Goal: Information Seeking & Learning: Learn about a topic

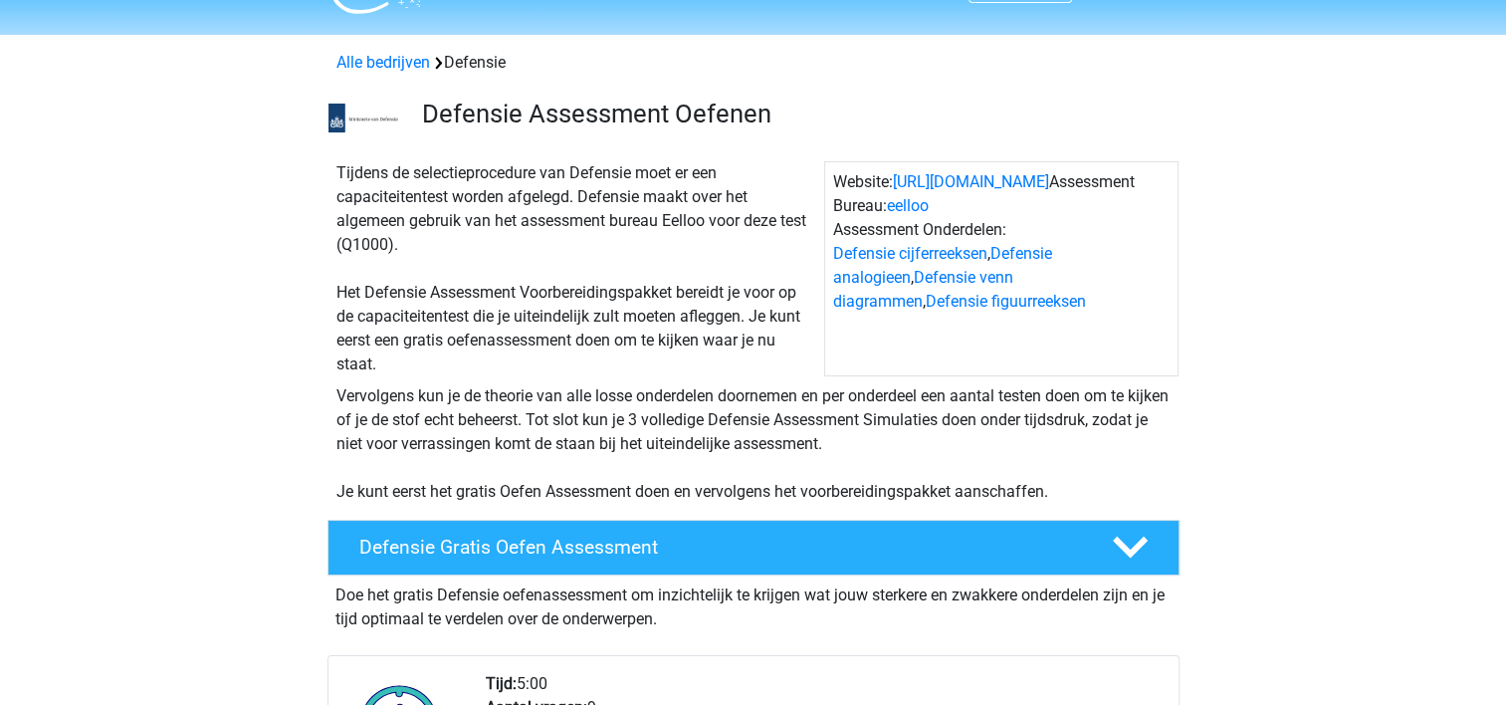
scroll to position [50, 0]
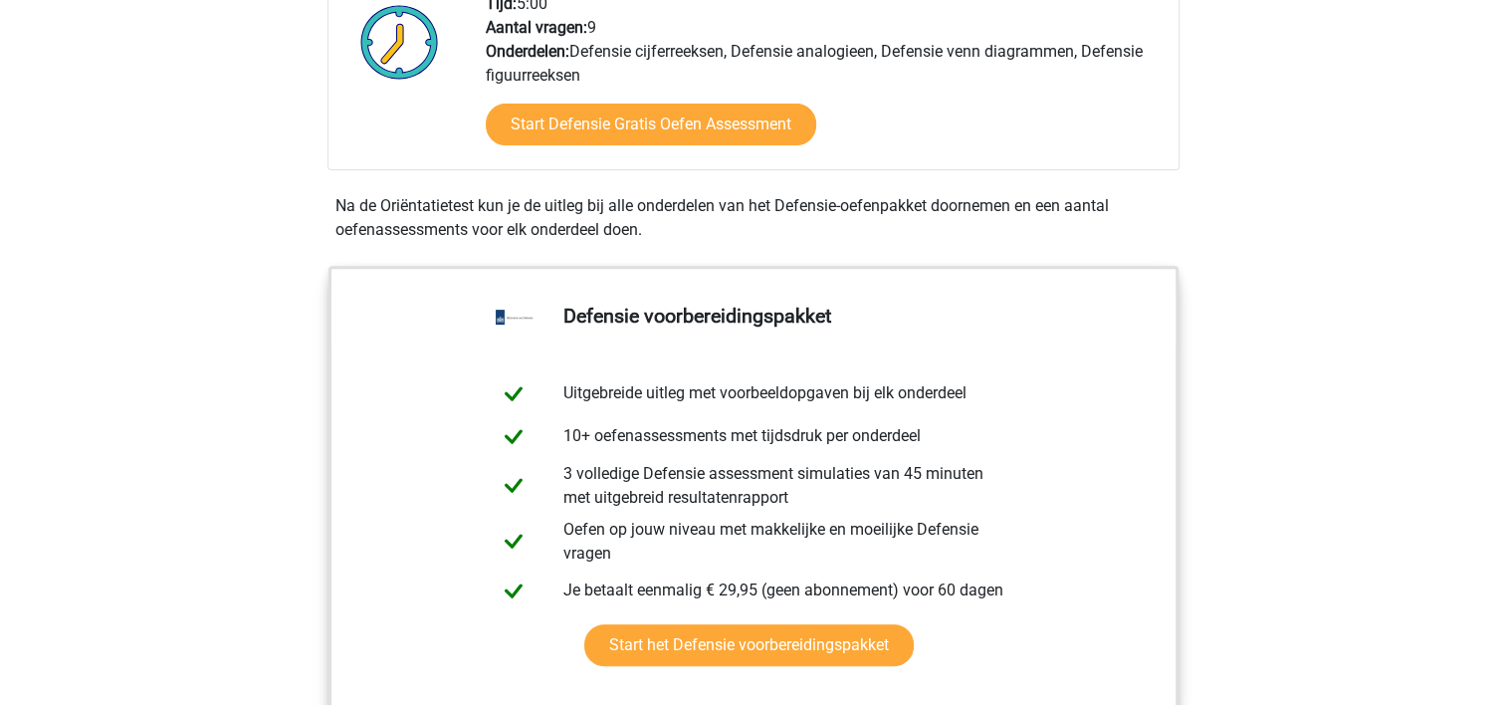
scroll to position [697, 0]
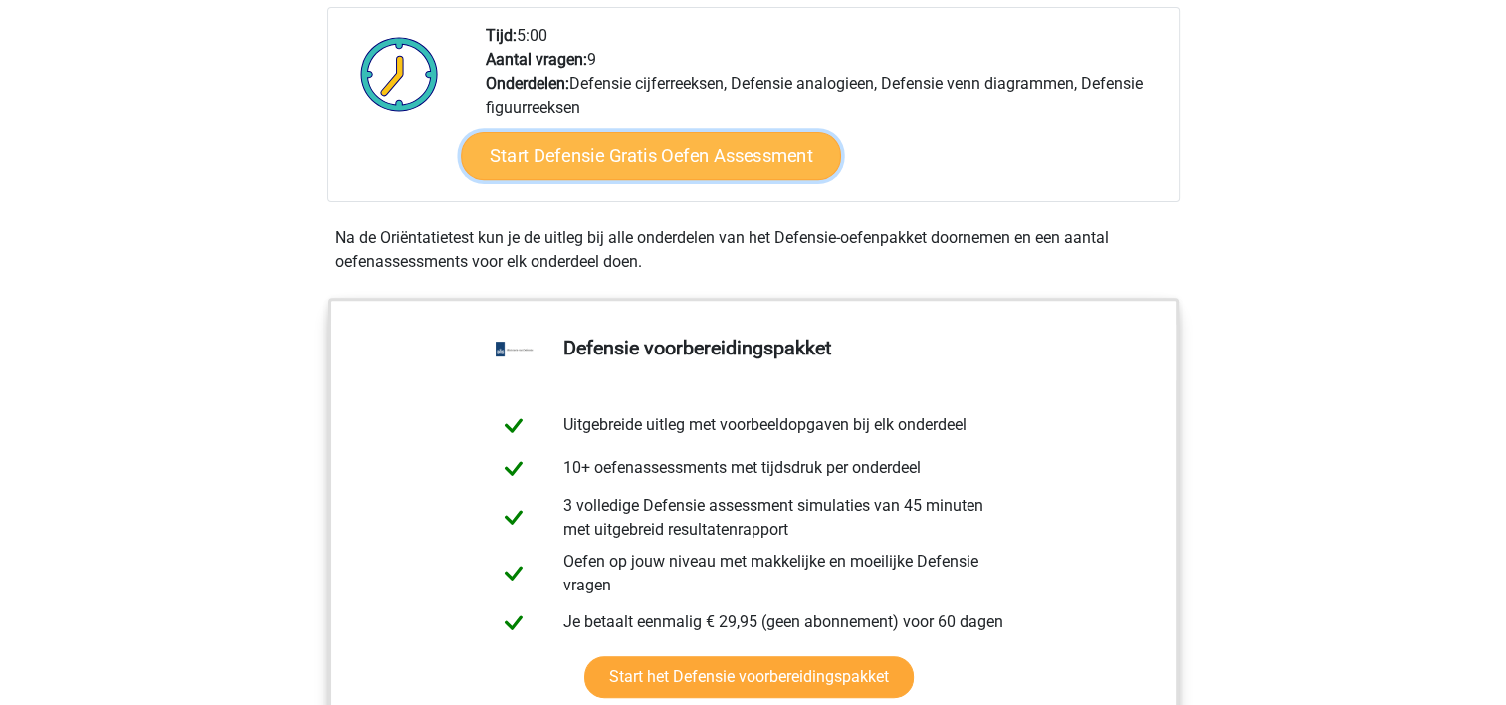
click at [590, 151] on link "Start Defensie Gratis Oefen Assessment" at bounding box center [651, 156] width 380 height 48
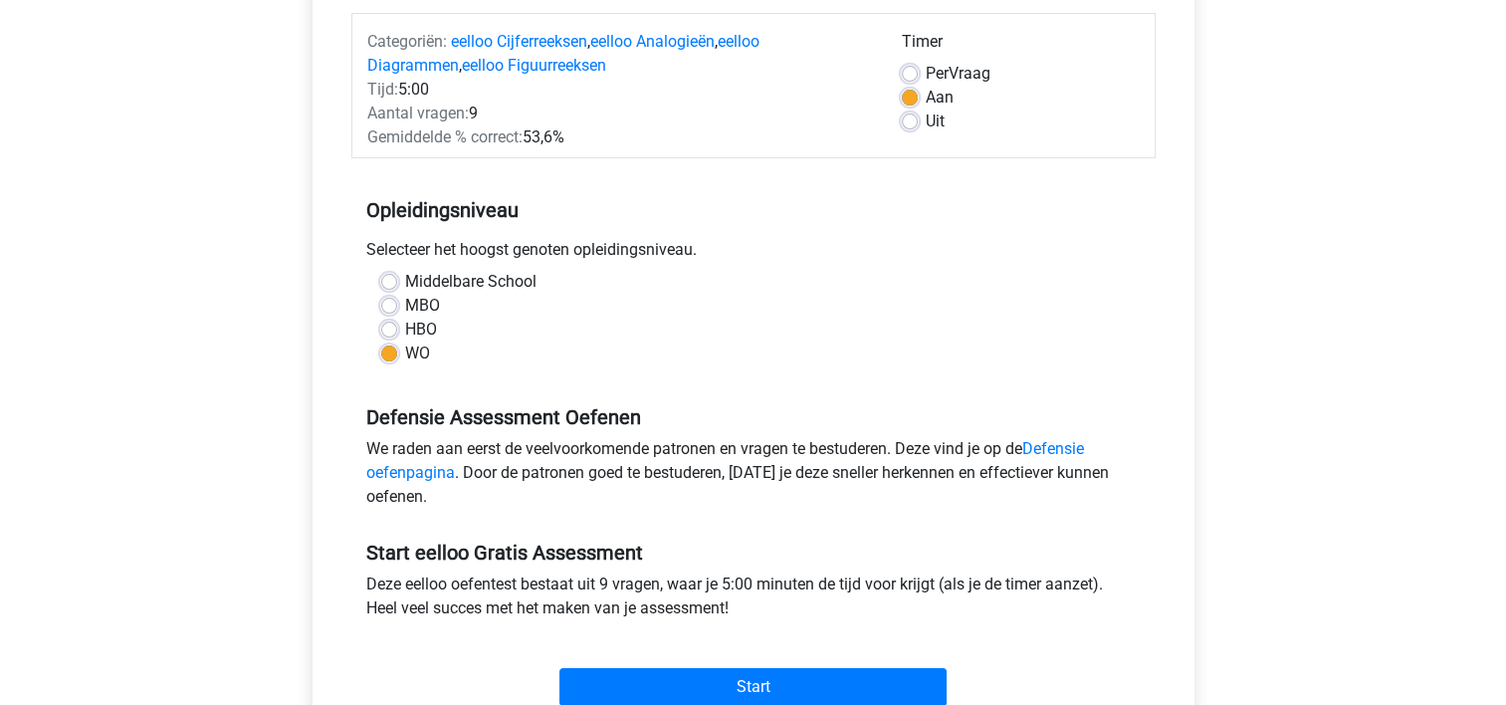
scroll to position [498, 0]
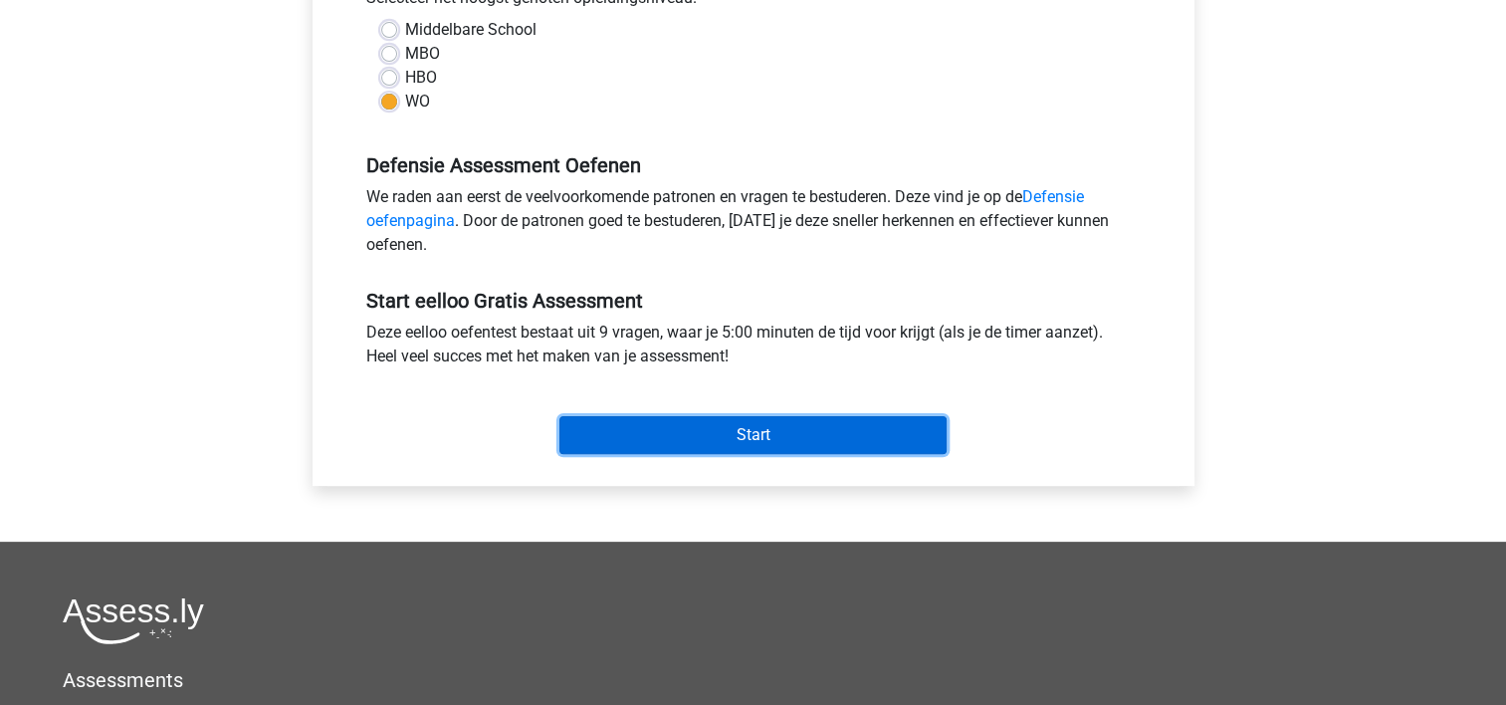
click at [725, 437] on input "Start" at bounding box center [752, 435] width 387 height 38
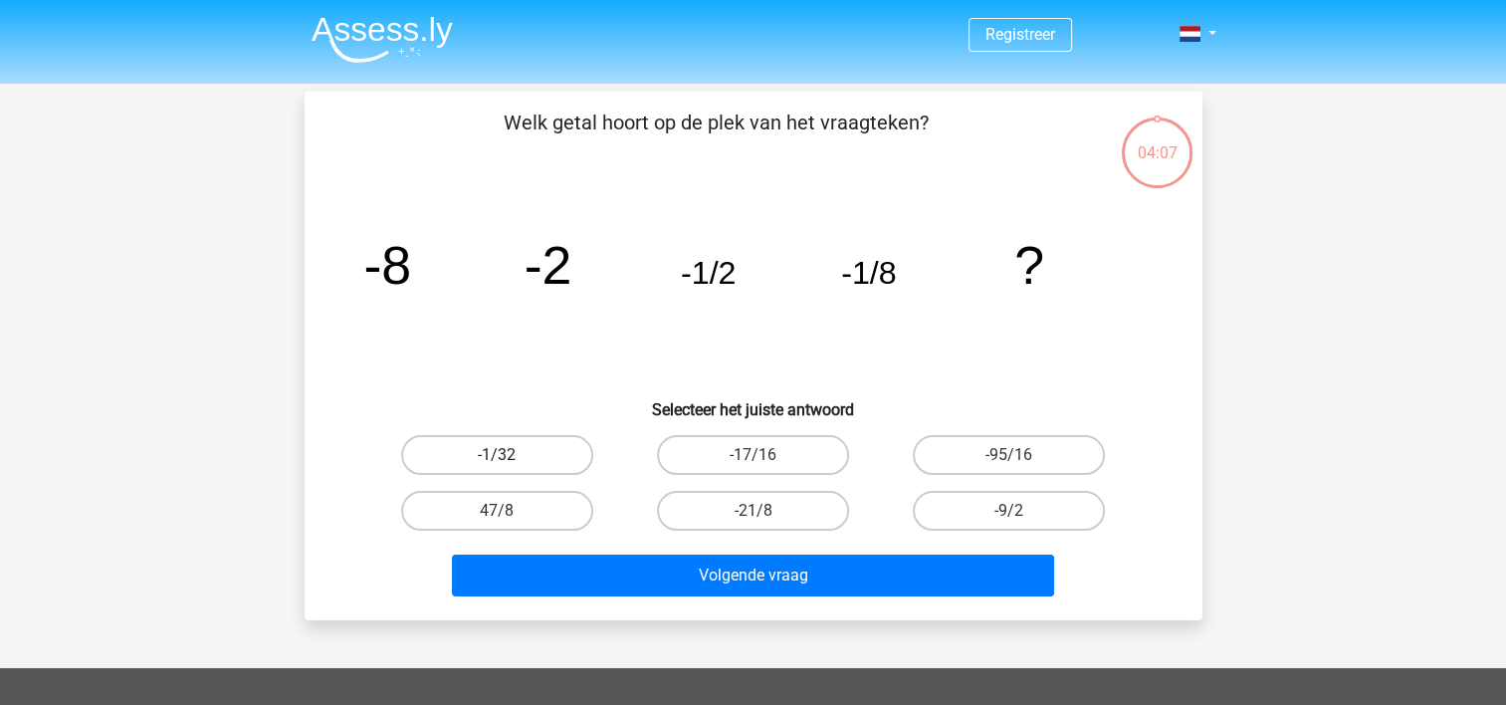
click at [545, 459] on label "-1/32" at bounding box center [497, 455] width 192 height 40
click at [510, 459] on input "-1/32" at bounding box center [503, 461] width 13 height 13
radio input "true"
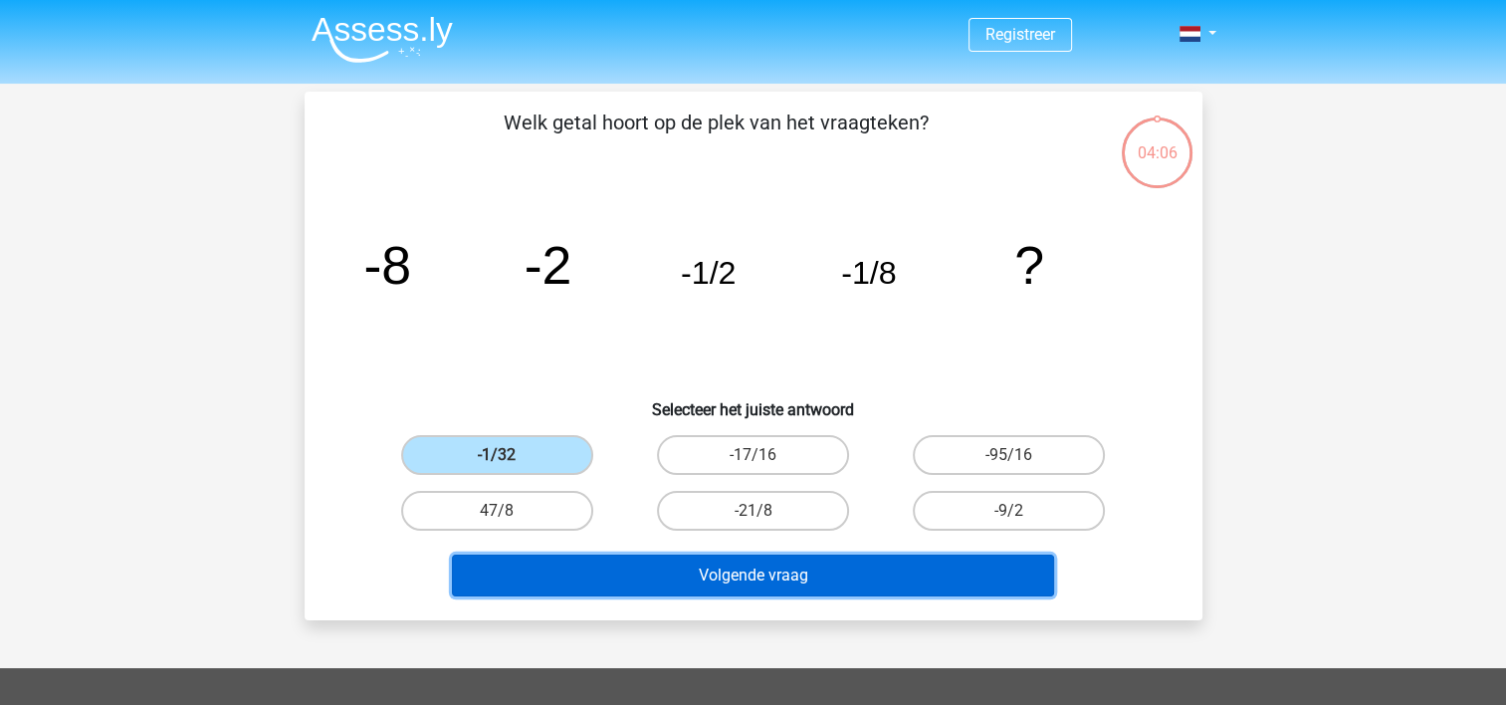
click at [687, 572] on button "Volgende vraag" at bounding box center [753, 575] width 602 height 42
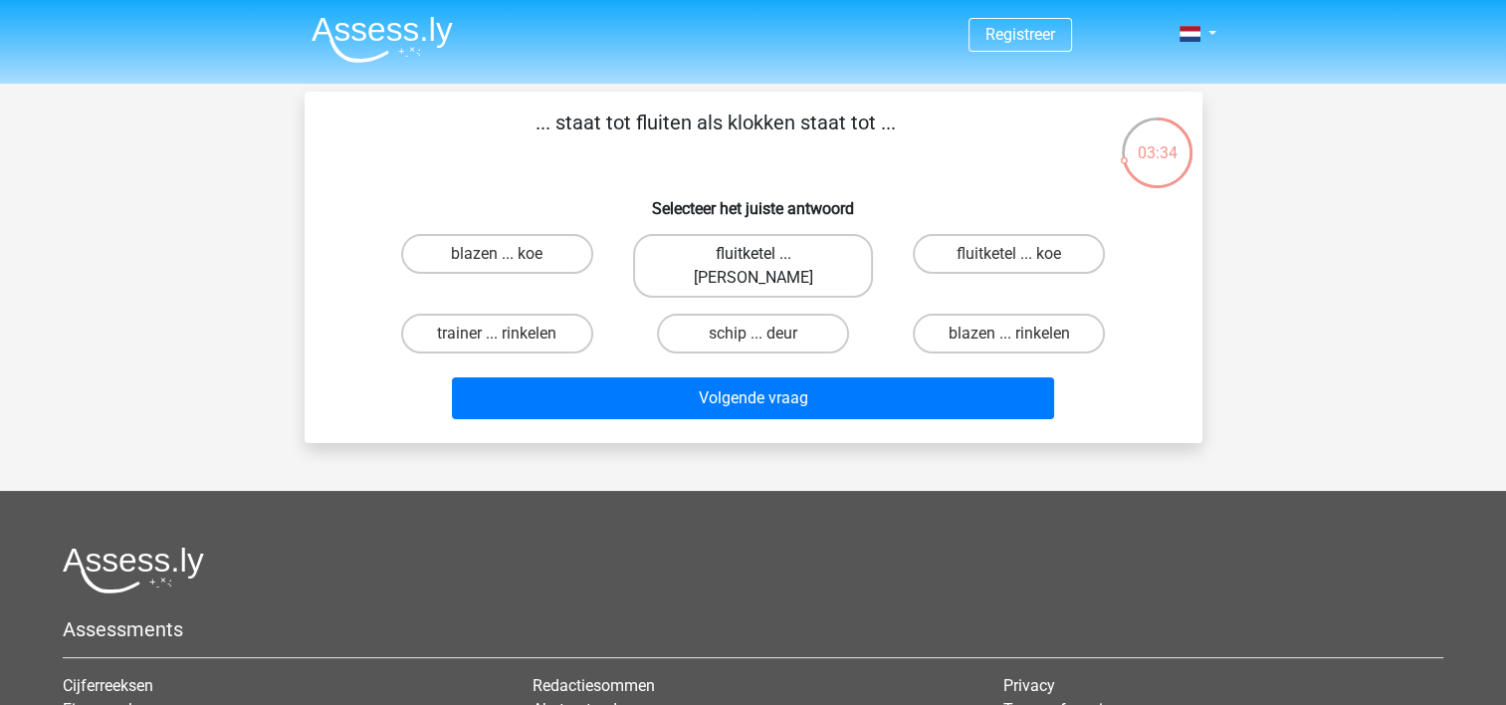
click at [818, 259] on label "fluitketel ... luiden" at bounding box center [753, 266] width 240 height 64
click at [765, 259] on input "fluitketel ... luiden" at bounding box center [758, 260] width 13 height 13
radio input "true"
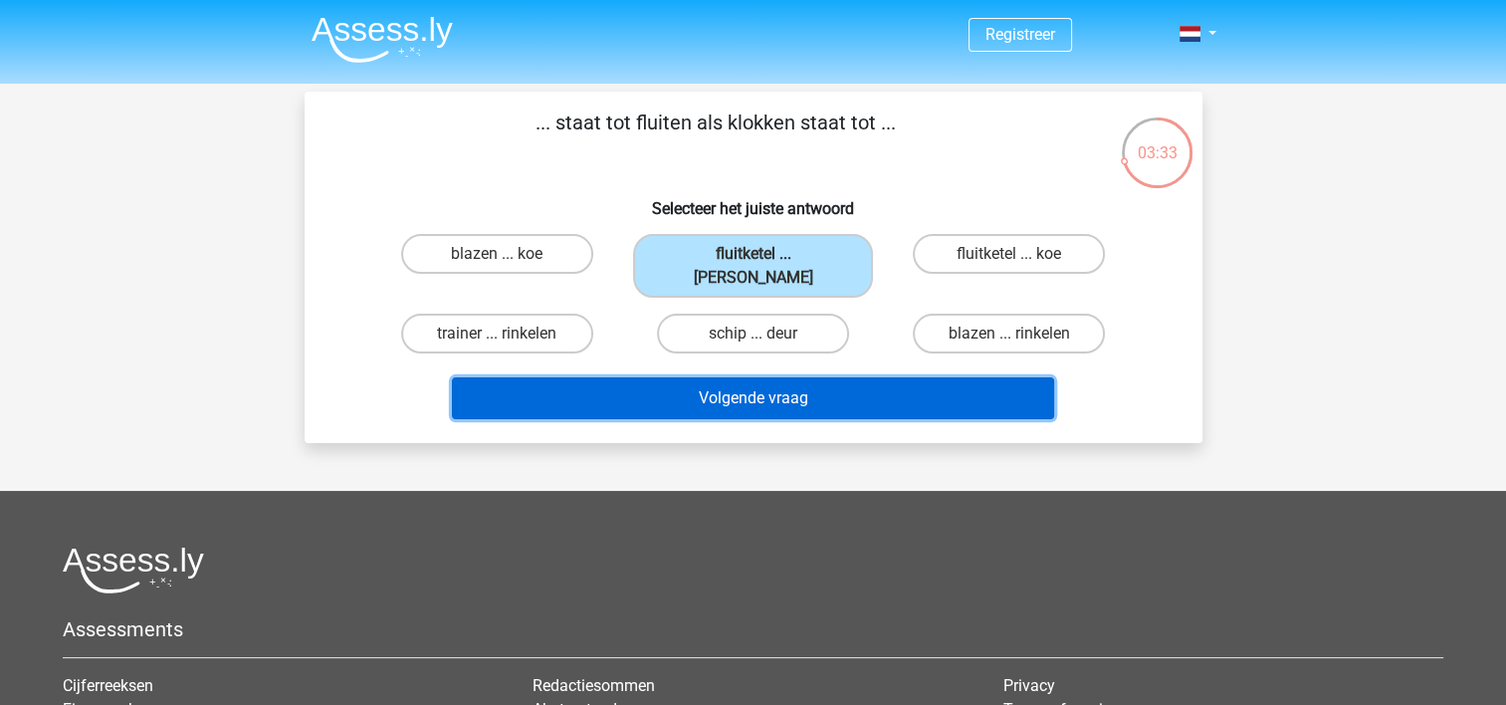
click at [868, 377] on button "Volgende vraag" at bounding box center [753, 398] width 602 height 42
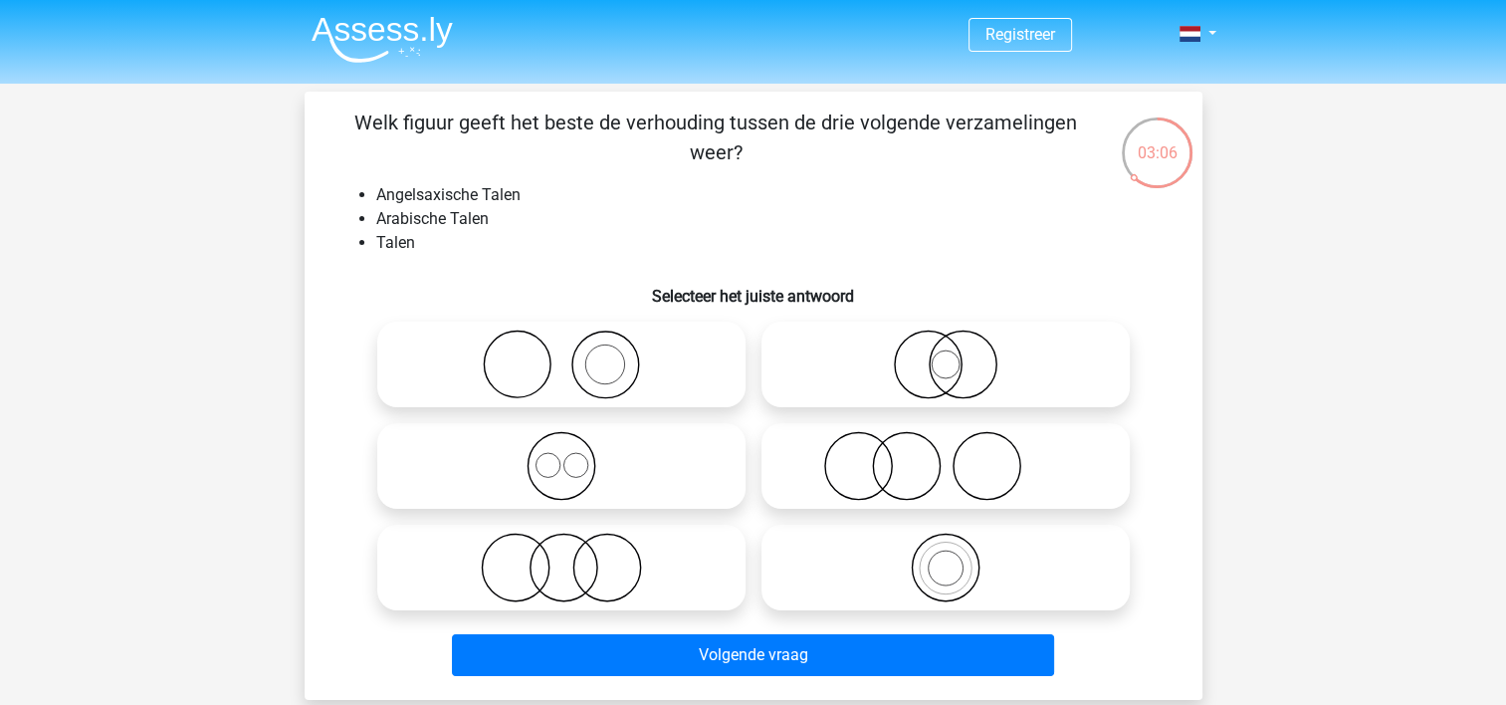
click at [585, 486] on icon at bounding box center [561, 466] width 352 height 70
click at [574, 456] on input "radio" at bounding box center [567, 449] width 13 height 13
radio input "true"
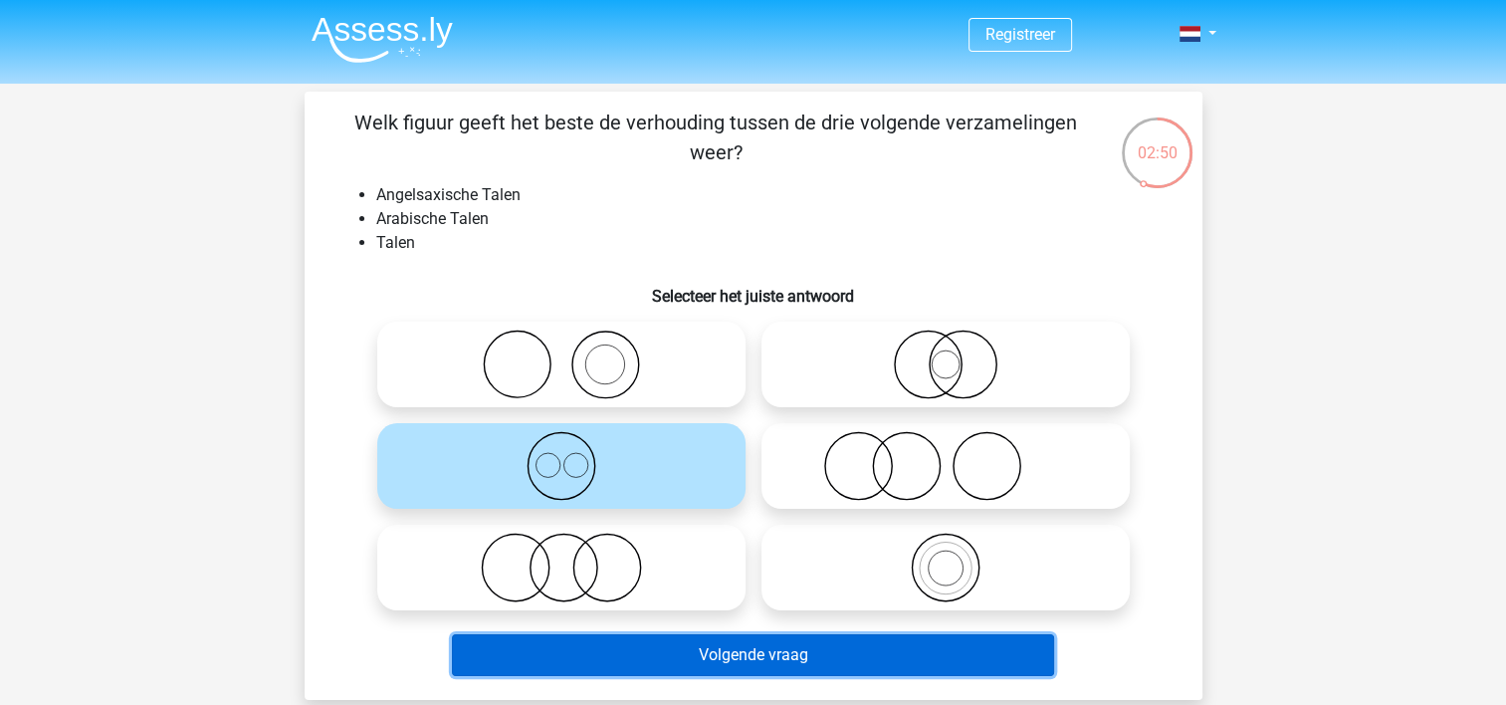
click at [738, 653] on button "Volgende vraag" at bounding box center [753, 655] width 602 height 42
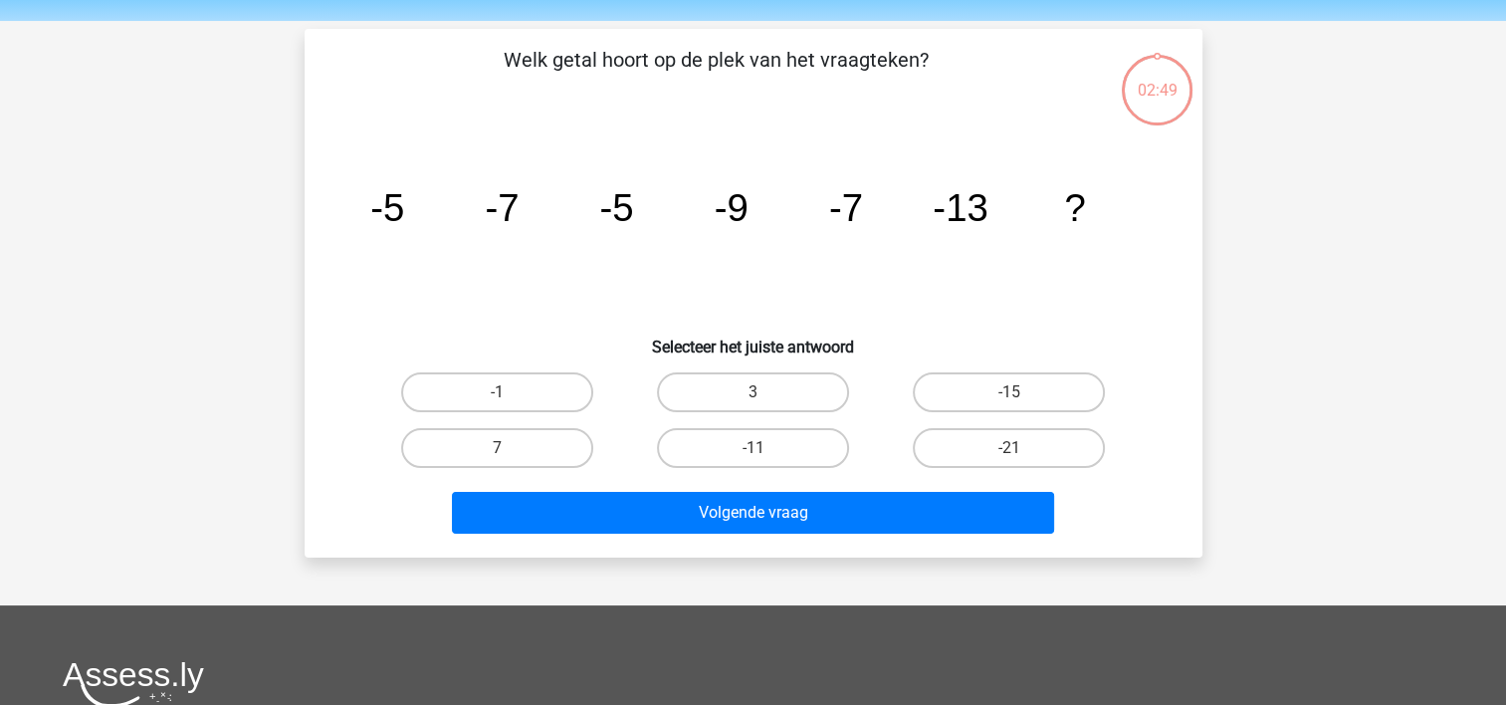
scroll to position [42, 0]
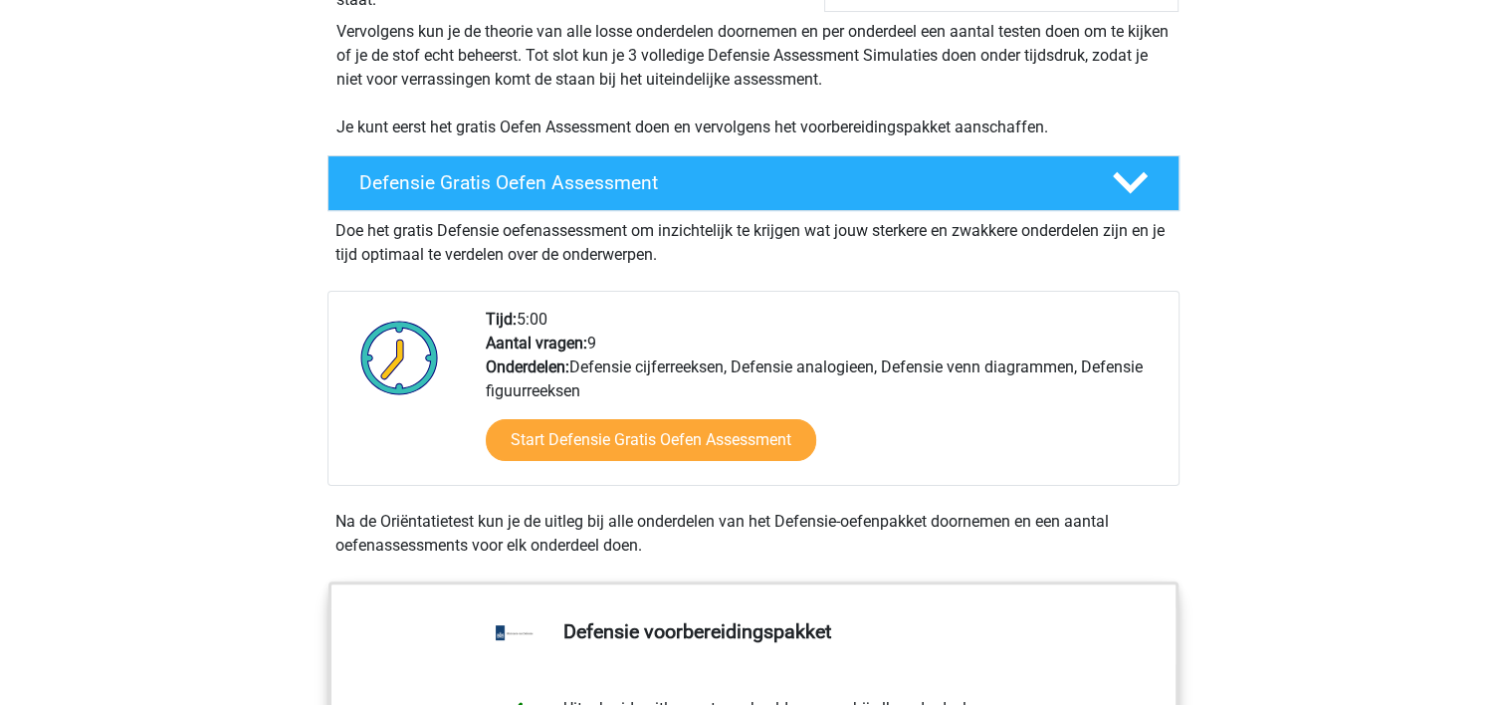
scroll to position [473, 0]
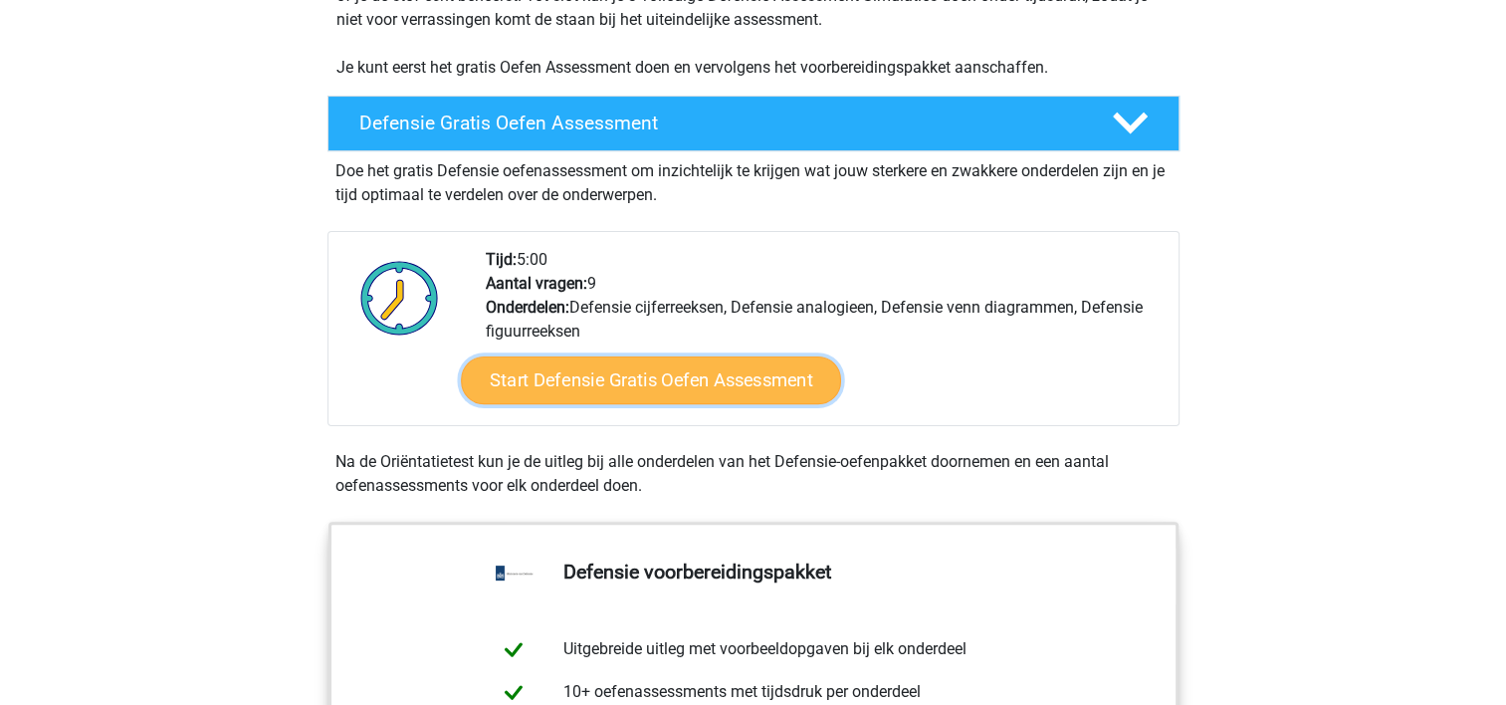
click at [748, 386] on link "Start Defensie Gratis Oefen Assessment" at bounding box center [651, 380] width 380 height 48
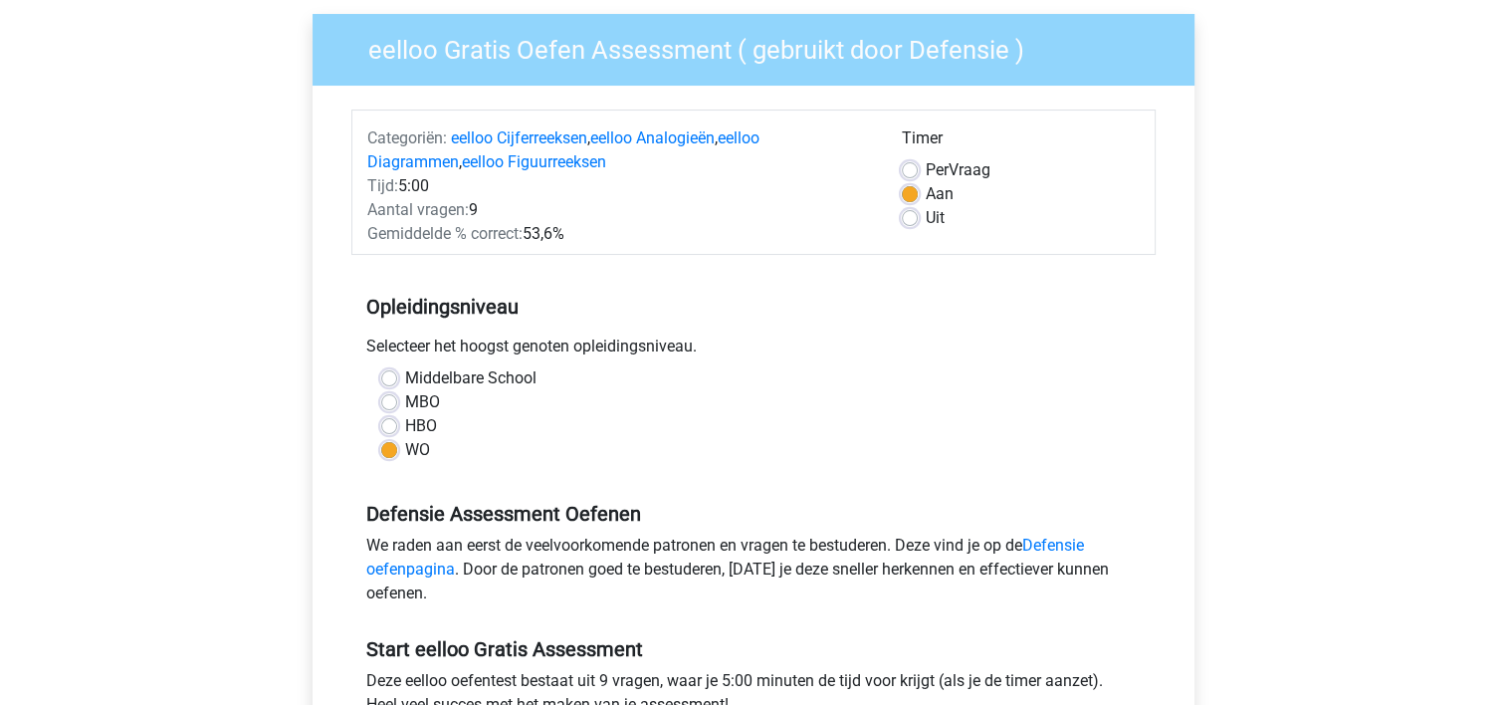
scroll to position [521, 0]
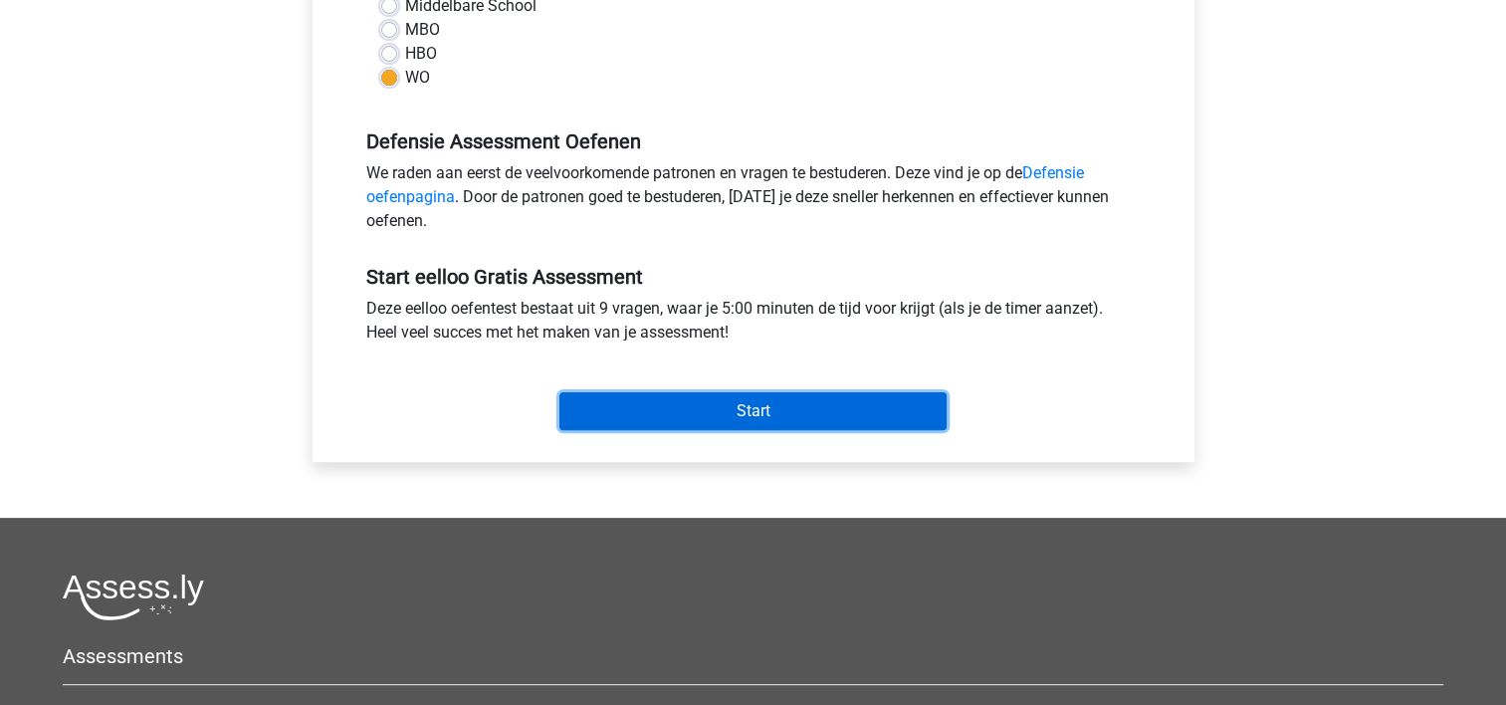
click at [754, 422] on input "Start" at bounding box center [752, 411] width 387 height 38
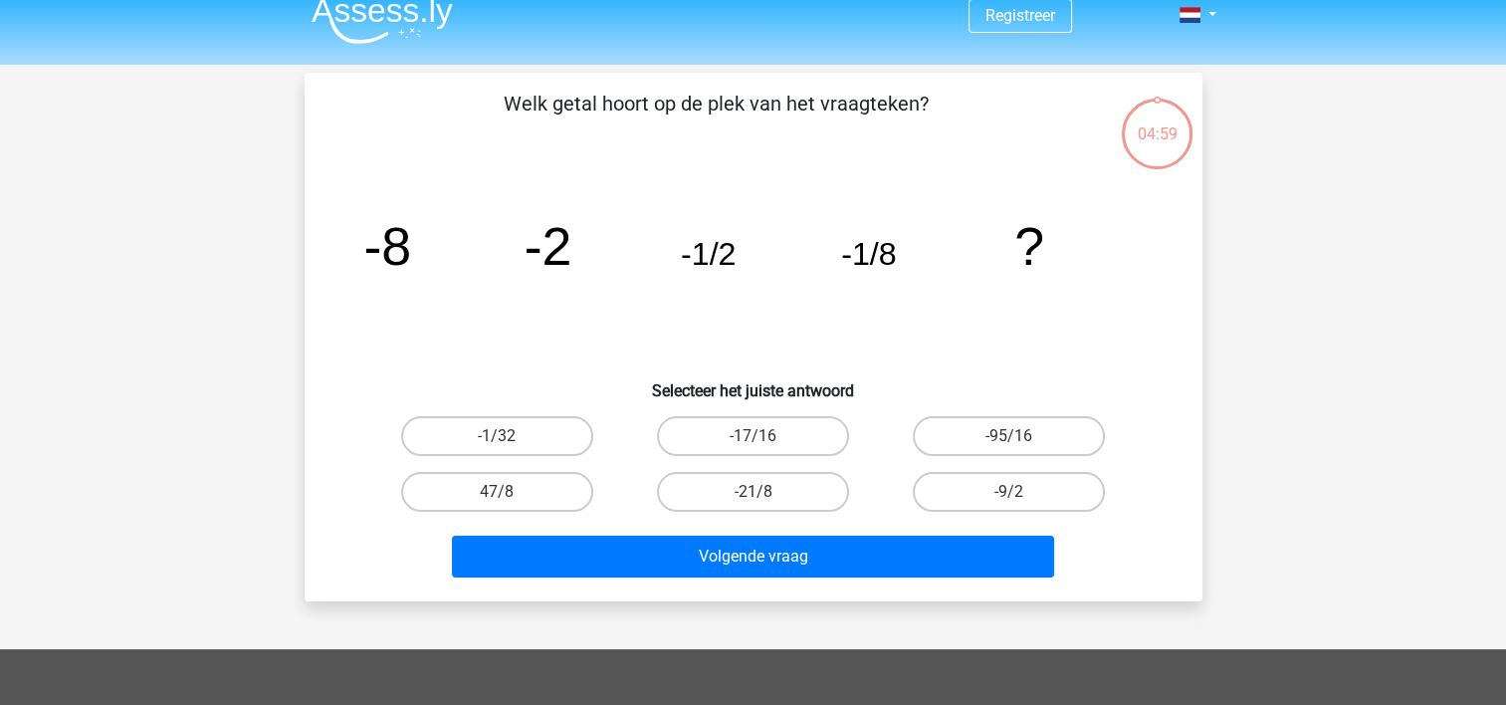
scroll to position [24, 0]
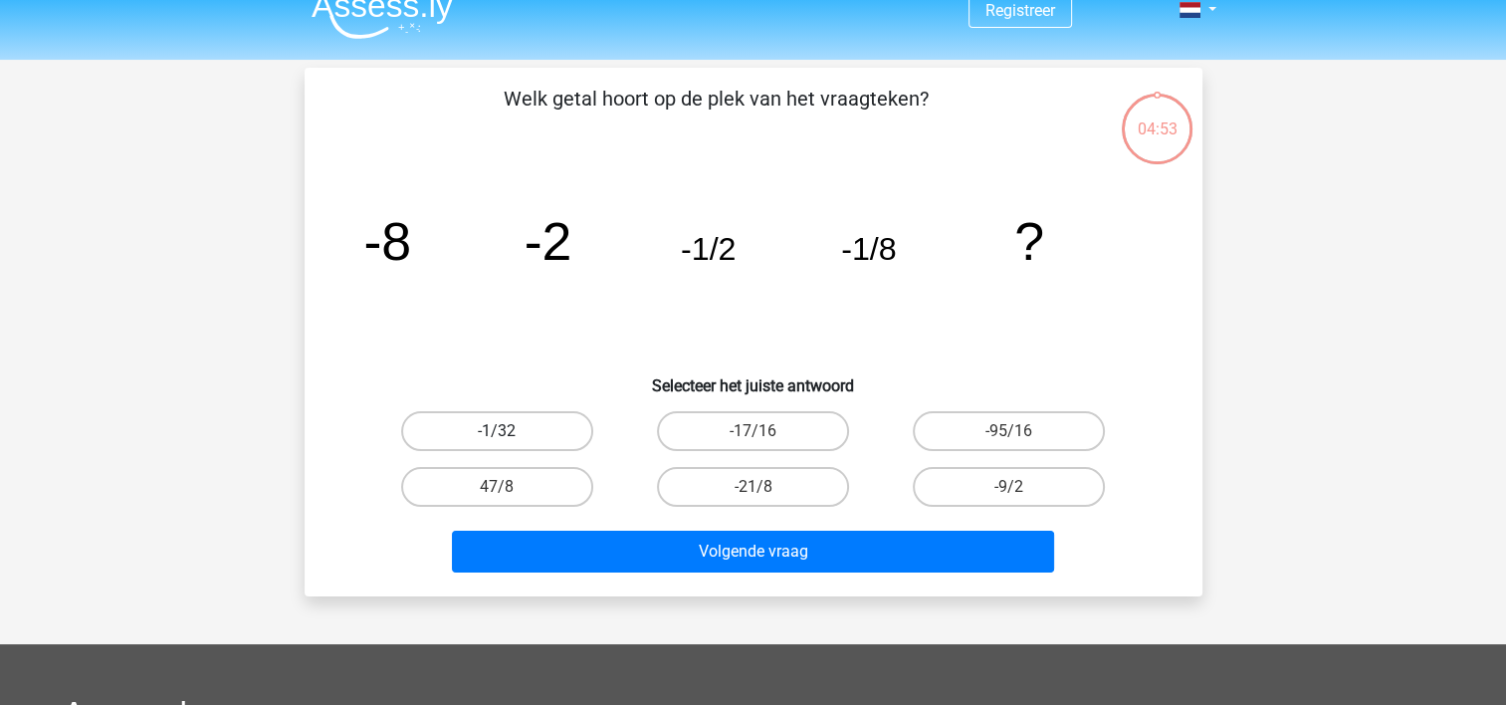
click at [569, 430] on label "-1/32" at bounding box center [497, 431] width 192 height 40
click at [510, 431] on input "-1/32" at bounding box center [503, 437] width 13 height 13
radio input "true"
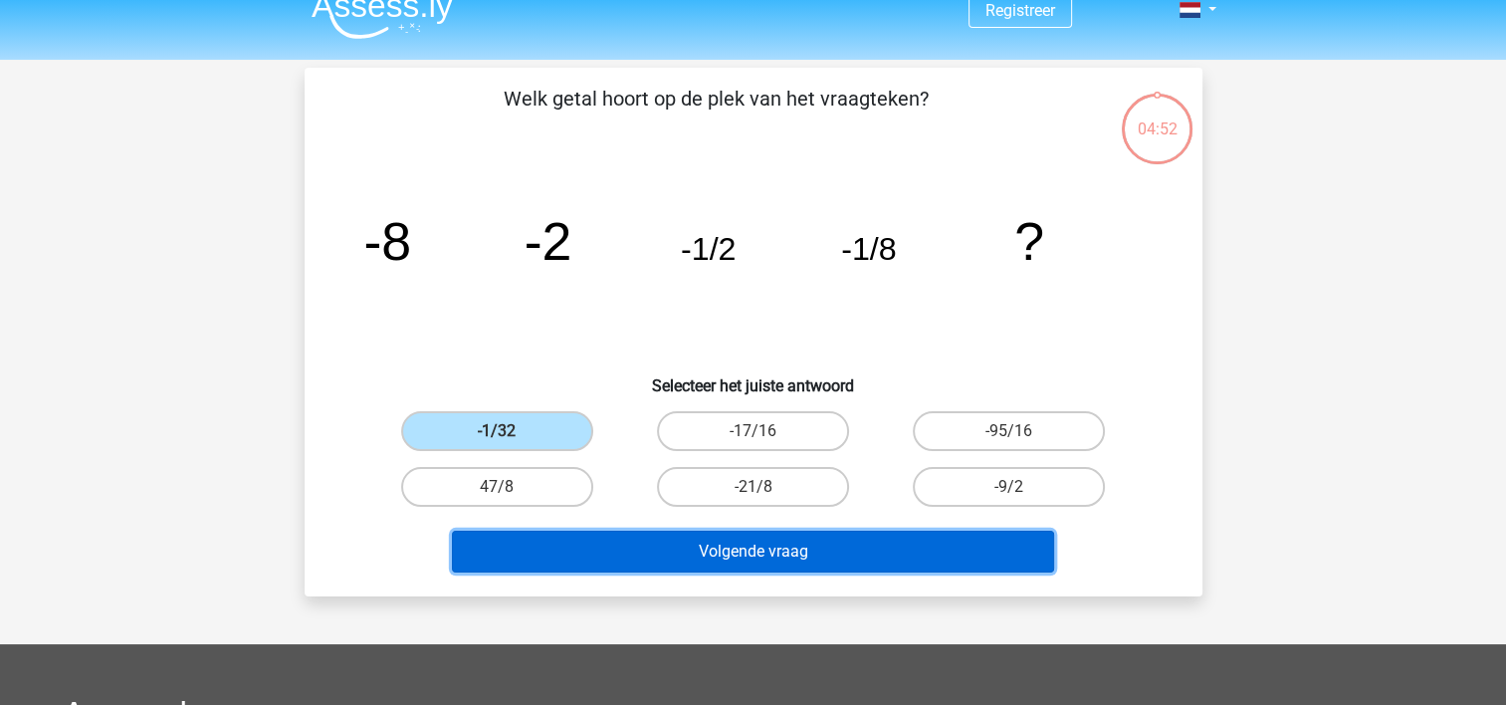
click at [692, 539] on button "Volgende vraag" at bounding box center [753, 551] width 602 height 42
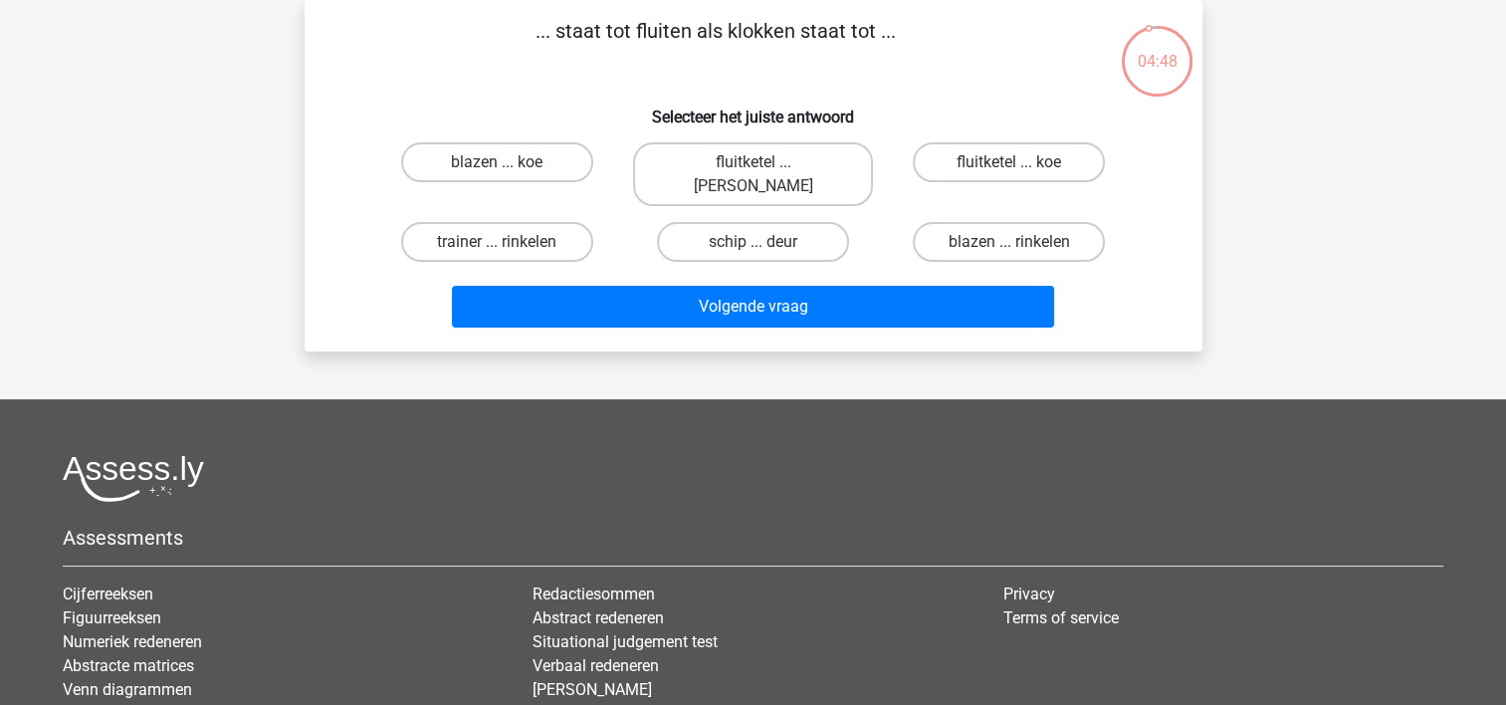
scroll to position [0, 0]
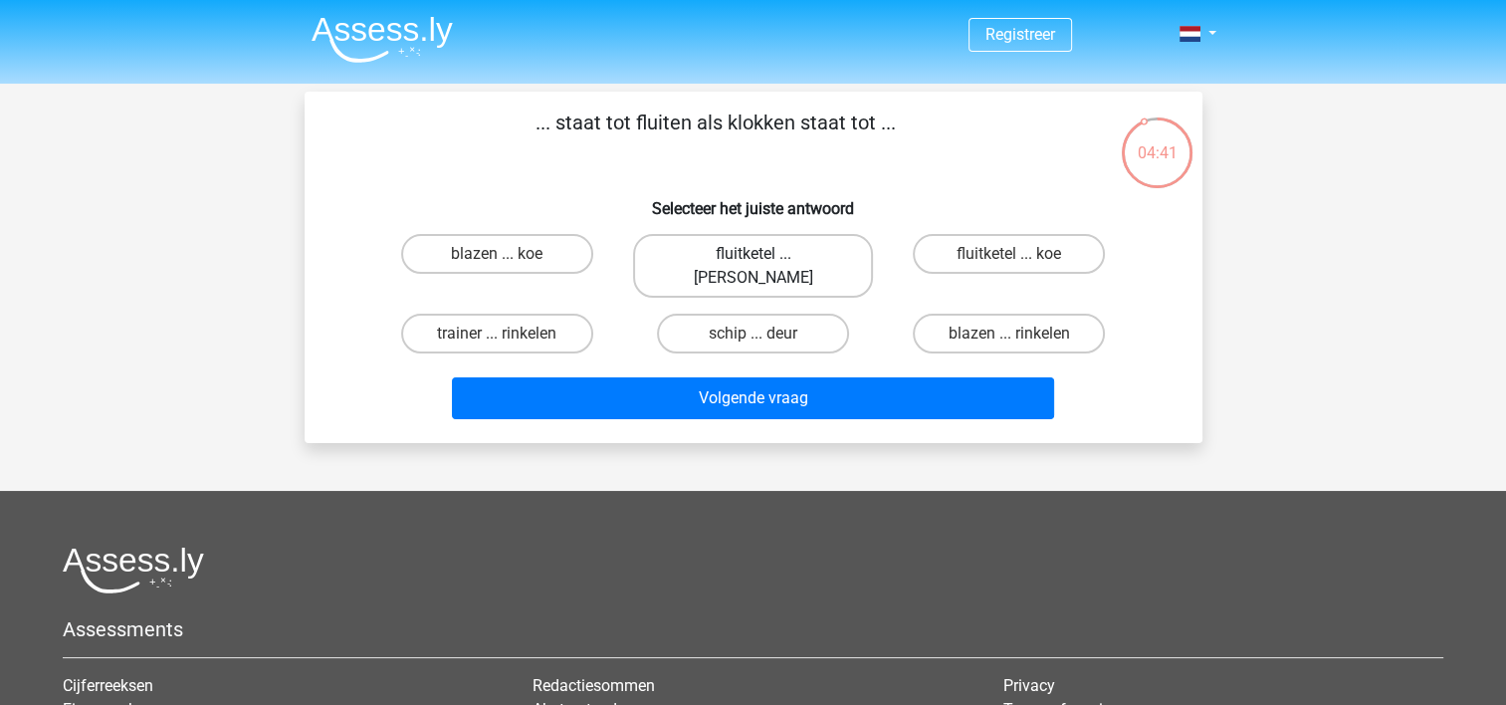
click at [781, 255] on label "fluitketel ... luiden" at bounding box center [753, 266] width 240 height 64
click at [765, 255] on input "fluitketel ... luiden" at bounding box center [758, 260] width 13 height 13
radio input "true"
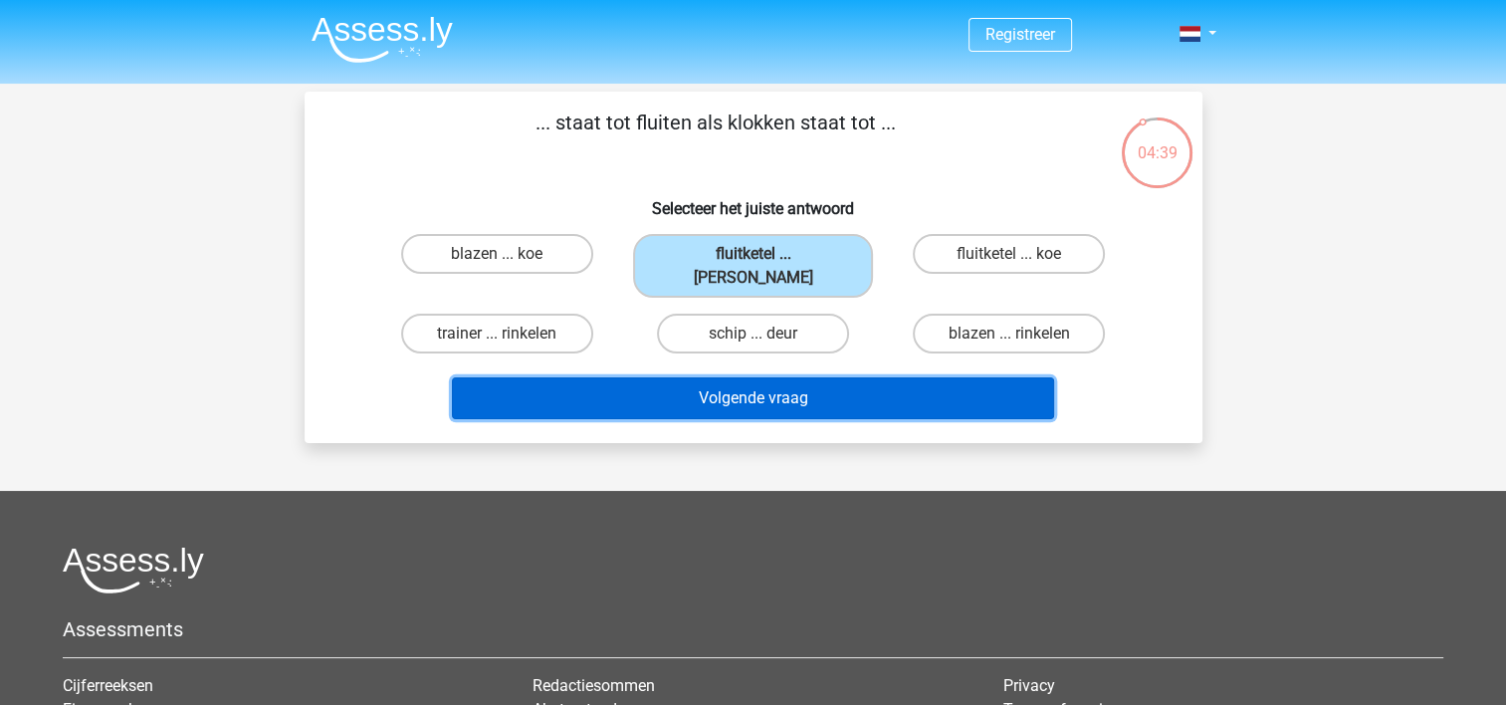
click at [824, 378] on button "Volgende vraag" at bounding box center [753, 398] width 602 height 42
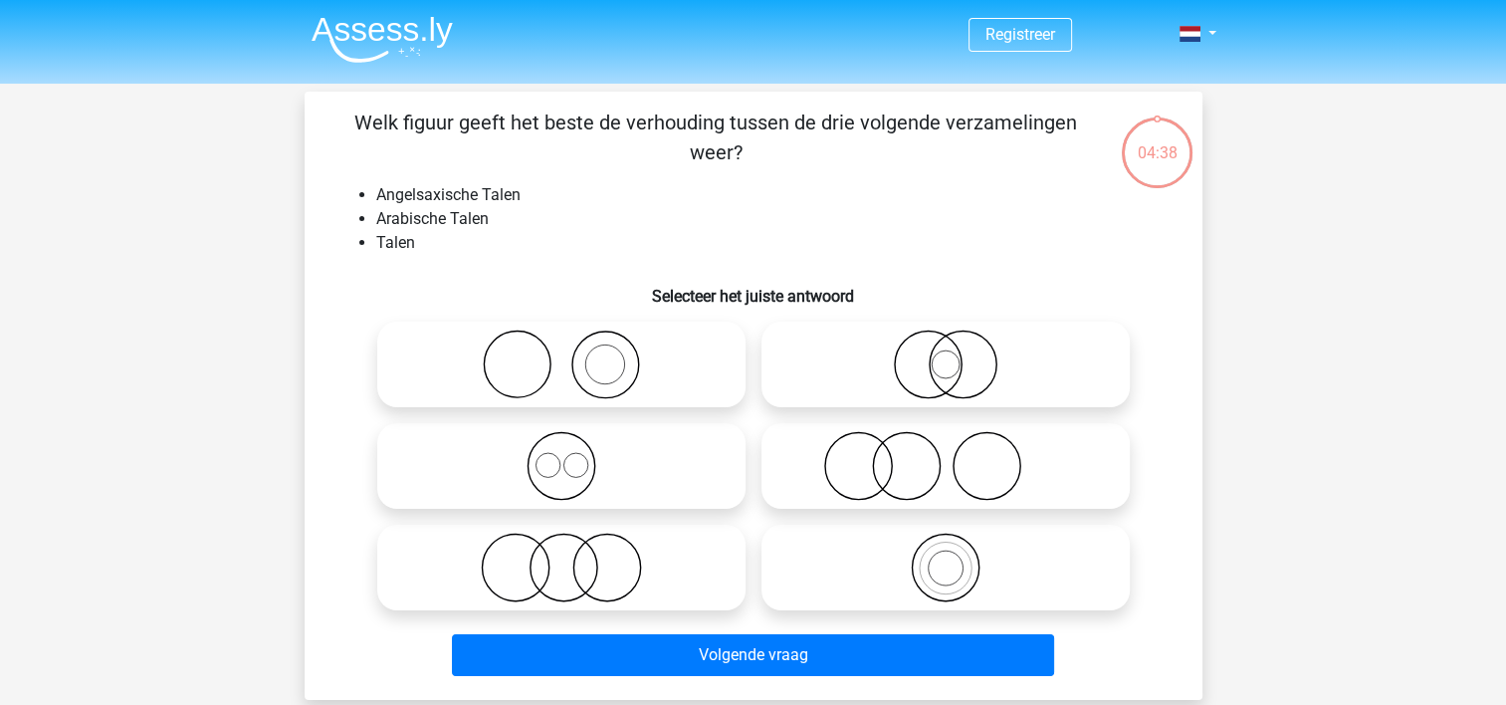
scroll to position [92, 0]
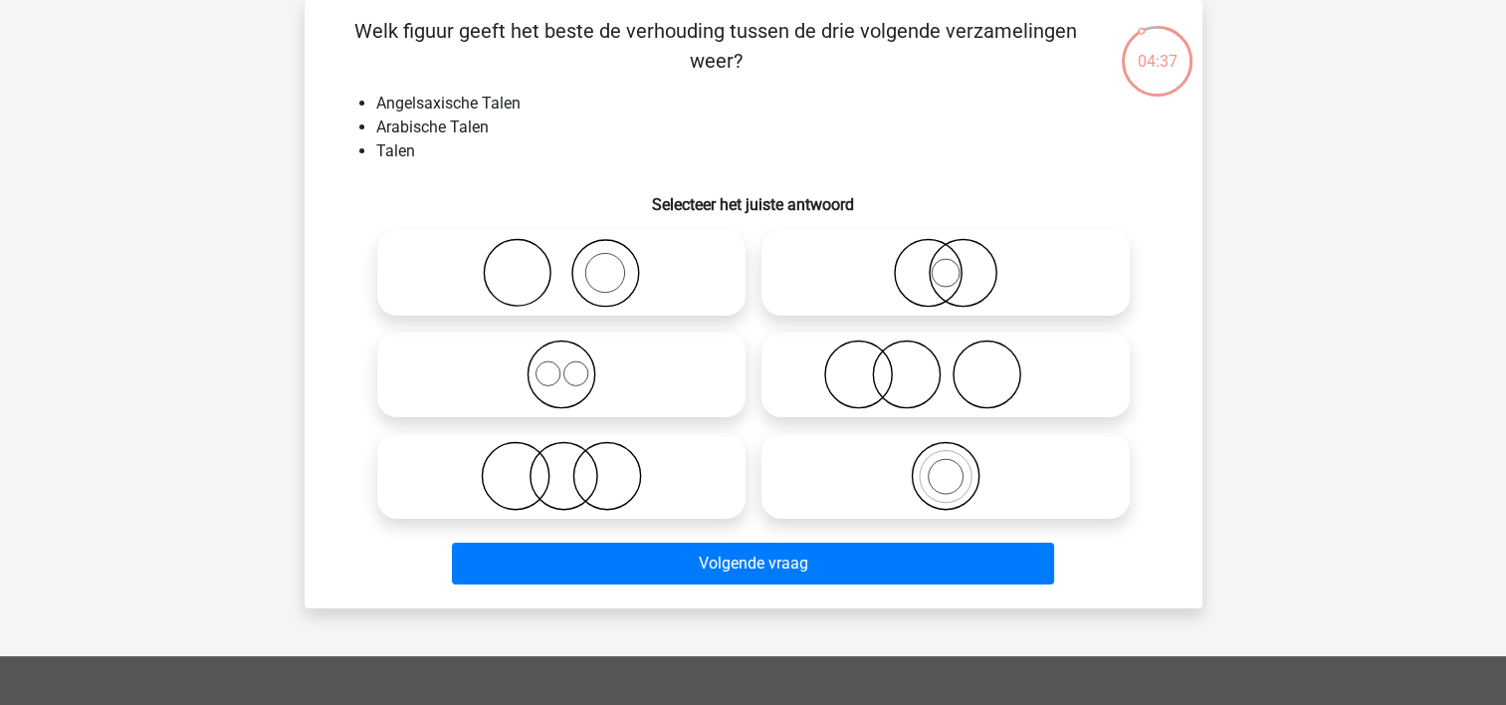
click at [600, 387] on icon at bounding box center [561, 374] width 352 height 70
click at [574, 364] on input "radio" at bounding box center [567, 357] width 13 height 13
radio input "true"
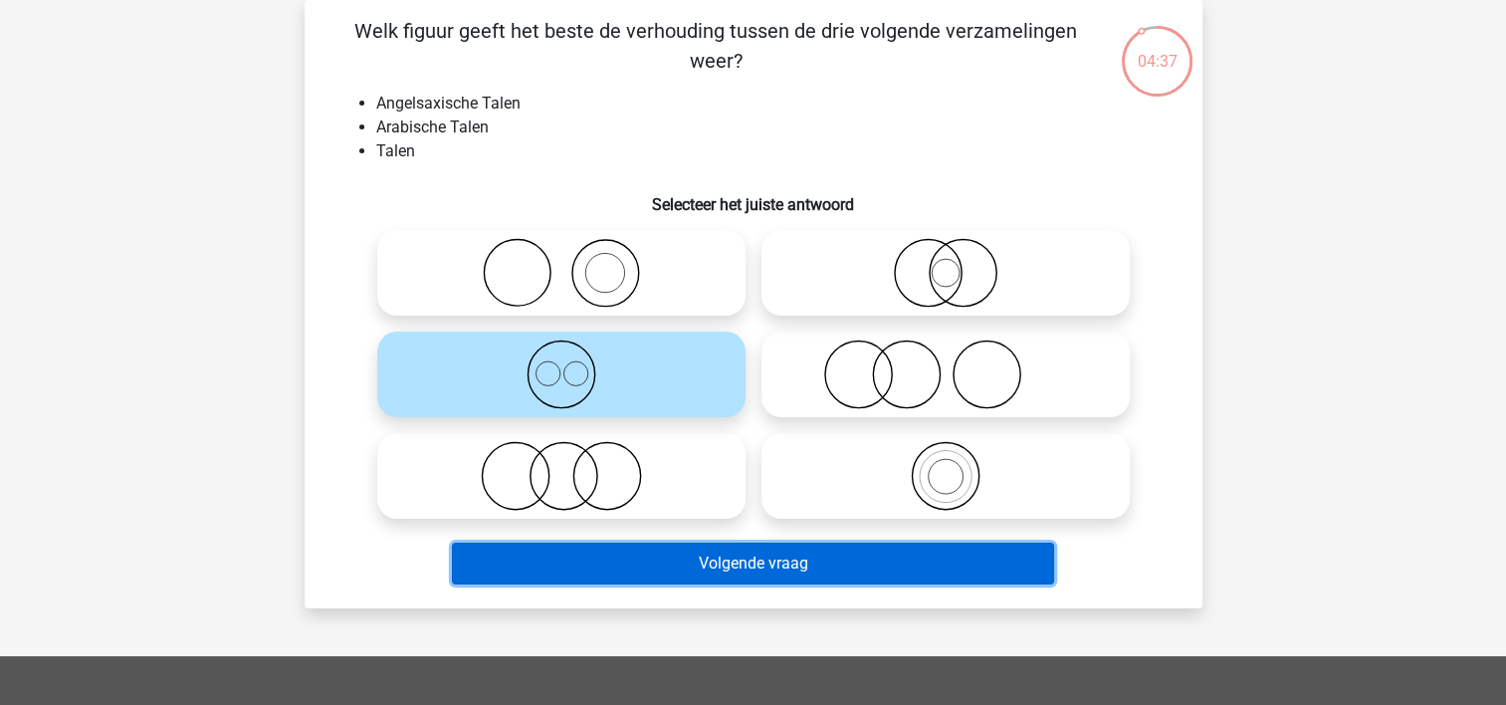
click at [729, 554] on button "Volgende vraag" at bounding box center [753, 563] width 602 height 42
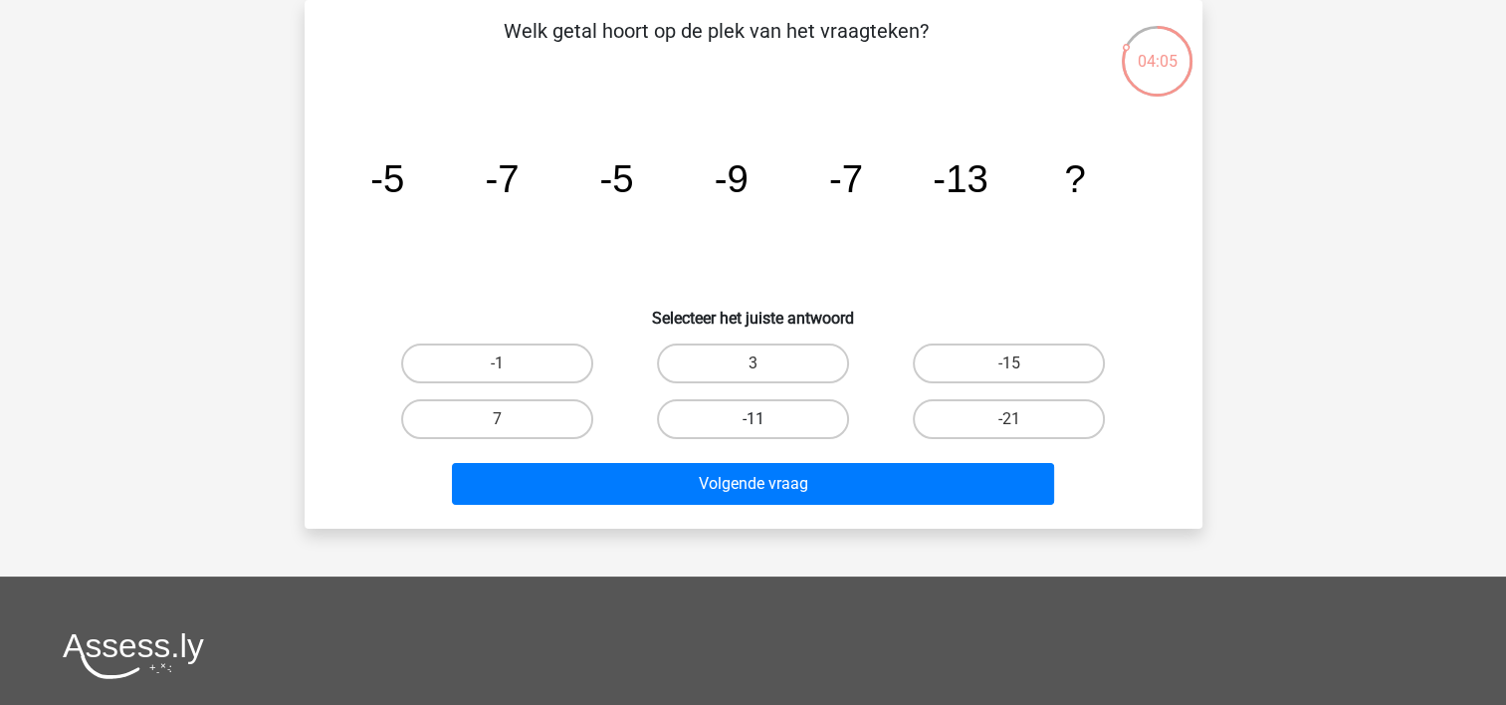
click at [810, 422] on label "-11" at bounding box center [753, 419] width 192 height 40
click at [765, 422] on input "-11" at bounding box center [758, 425] width 13 height 13
radio input "true"
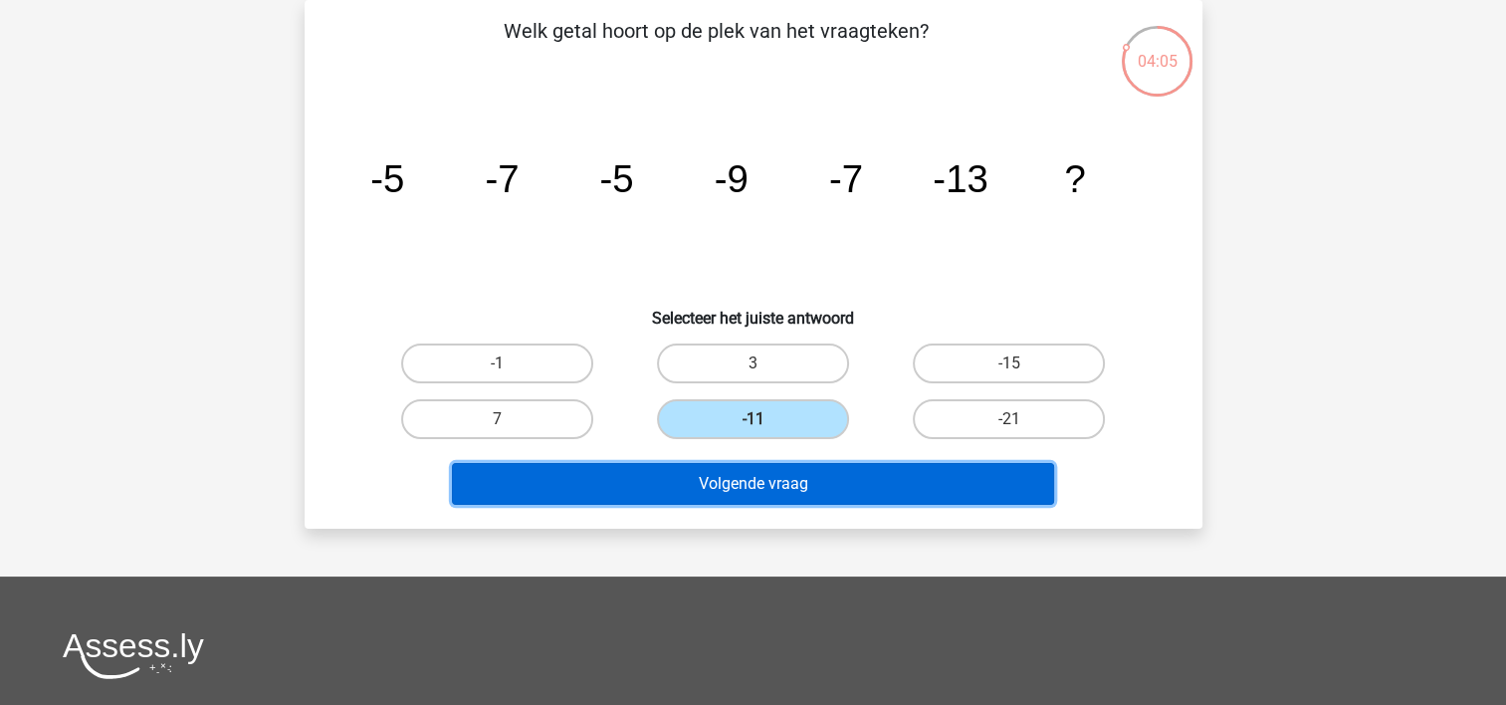
click at [818, 494] on button "Volgende vraag" at bounding box center [753, 484] width 602 height 42
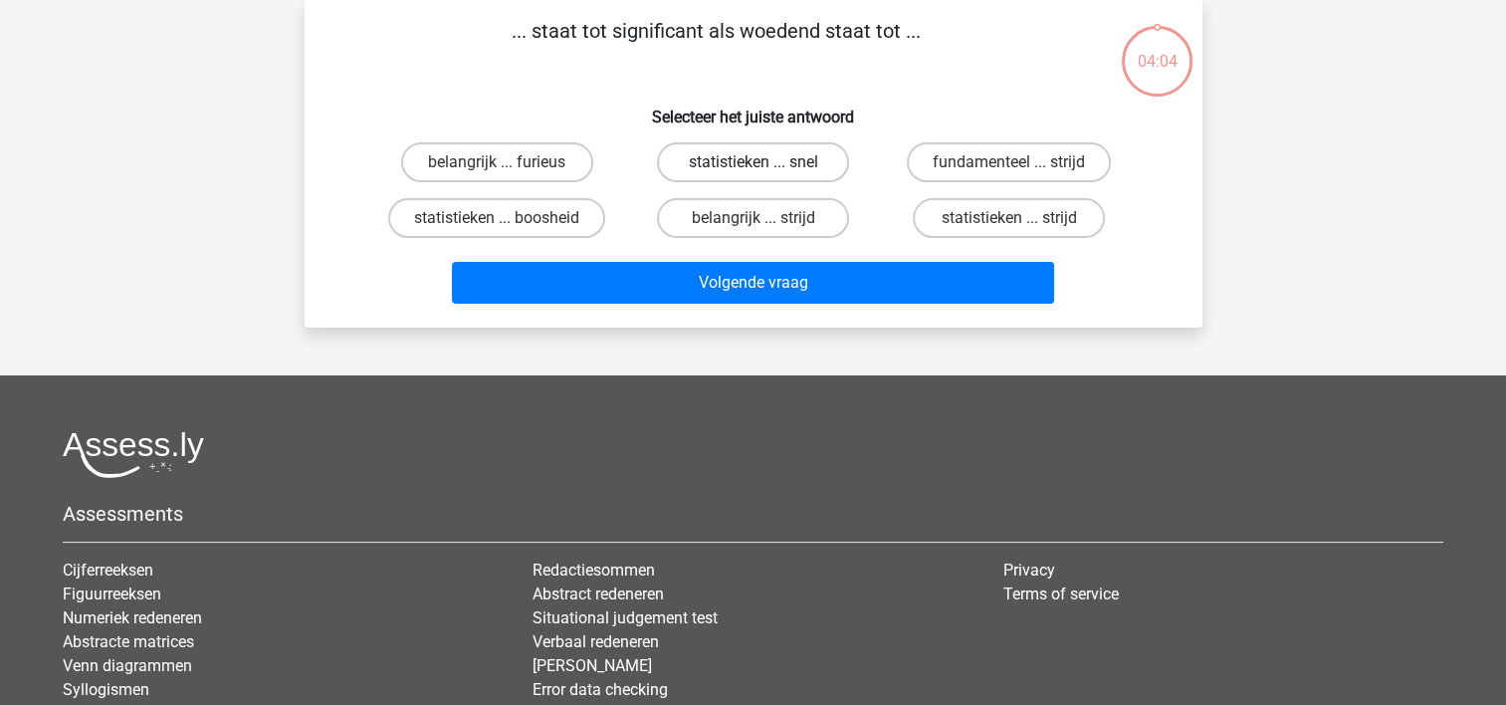
scroll to position [0, 0]
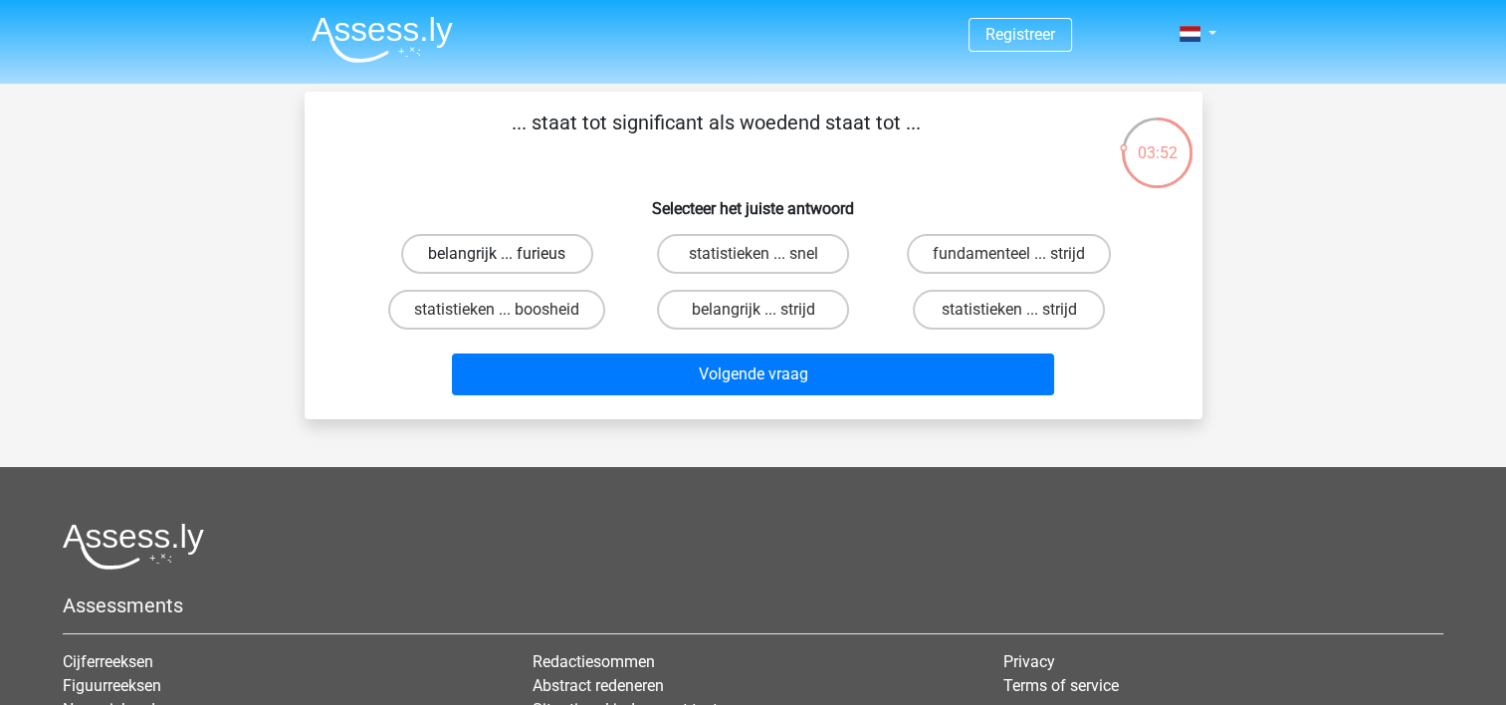
click at [568, 251] on label "belangrijk ... furieus" at bounding box center [497, 254] width 192 height 40
click at [510, 254] on input "belangrijk ... furieus" at bounding box center [503, 260] width 13 height 13
radio input "true"
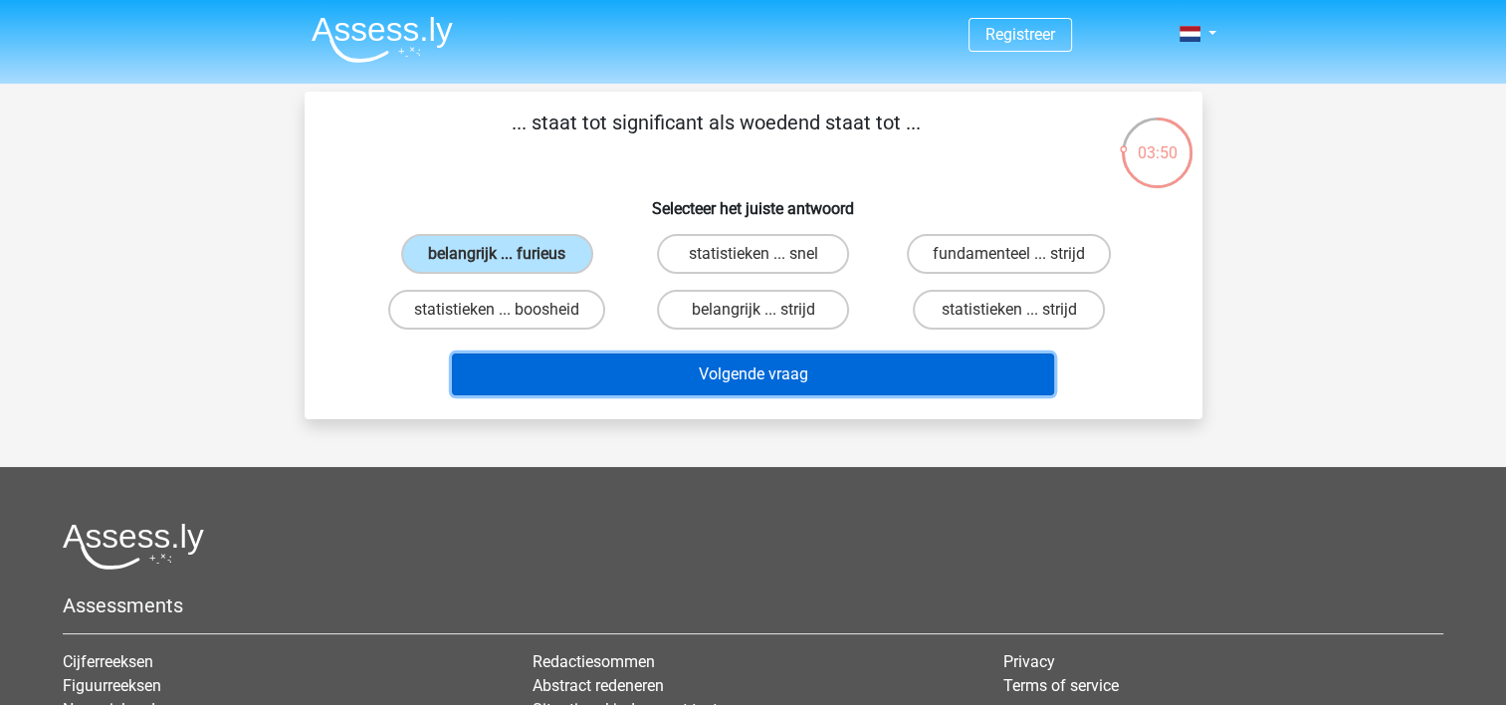
click at [684, 368] on button "Volgende vraag" at bounding box center [753, 374] width 602 height 42
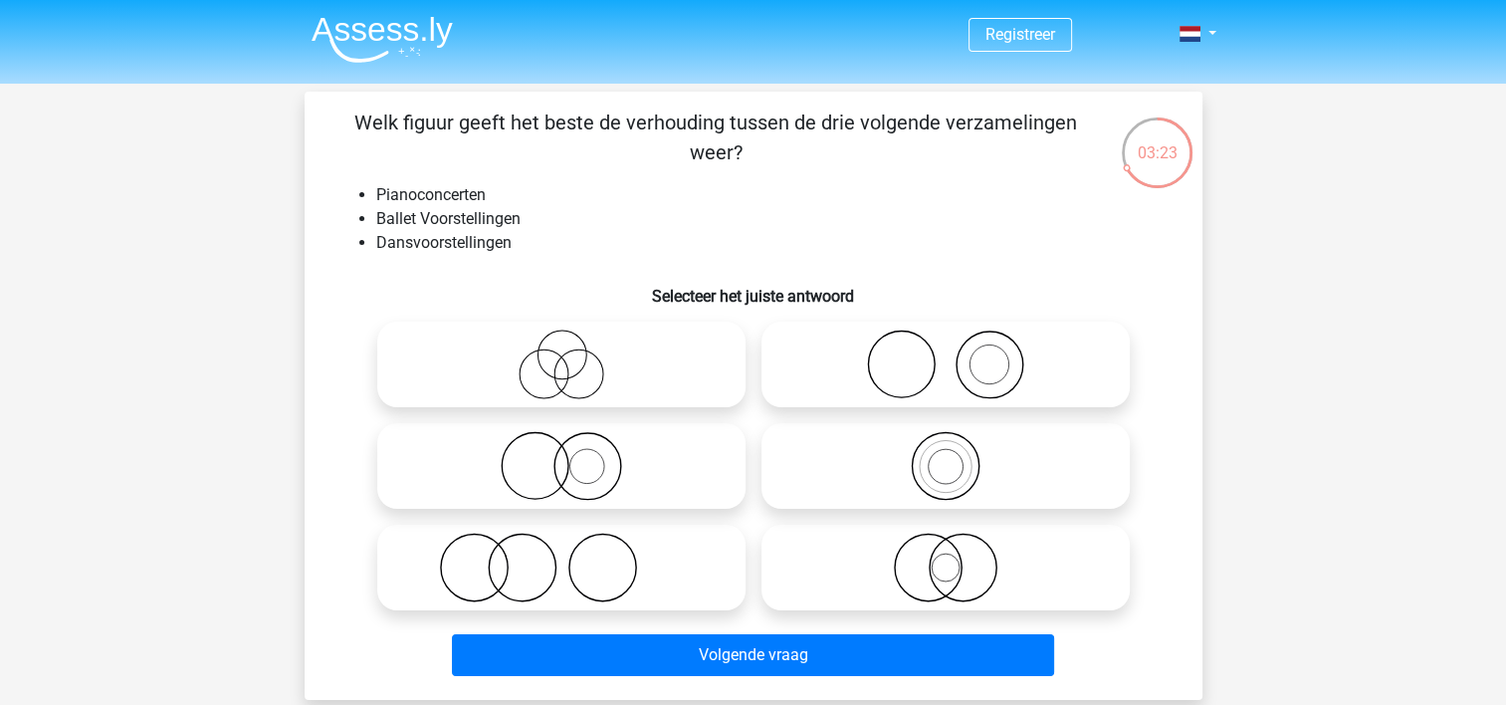
click at [809, 351] on icon at bounding box center [945, 364] width 352 height 70
click at [945, 351] on input "radio" at bounding box center [951, 347] width 13 height 13
radio input "true"
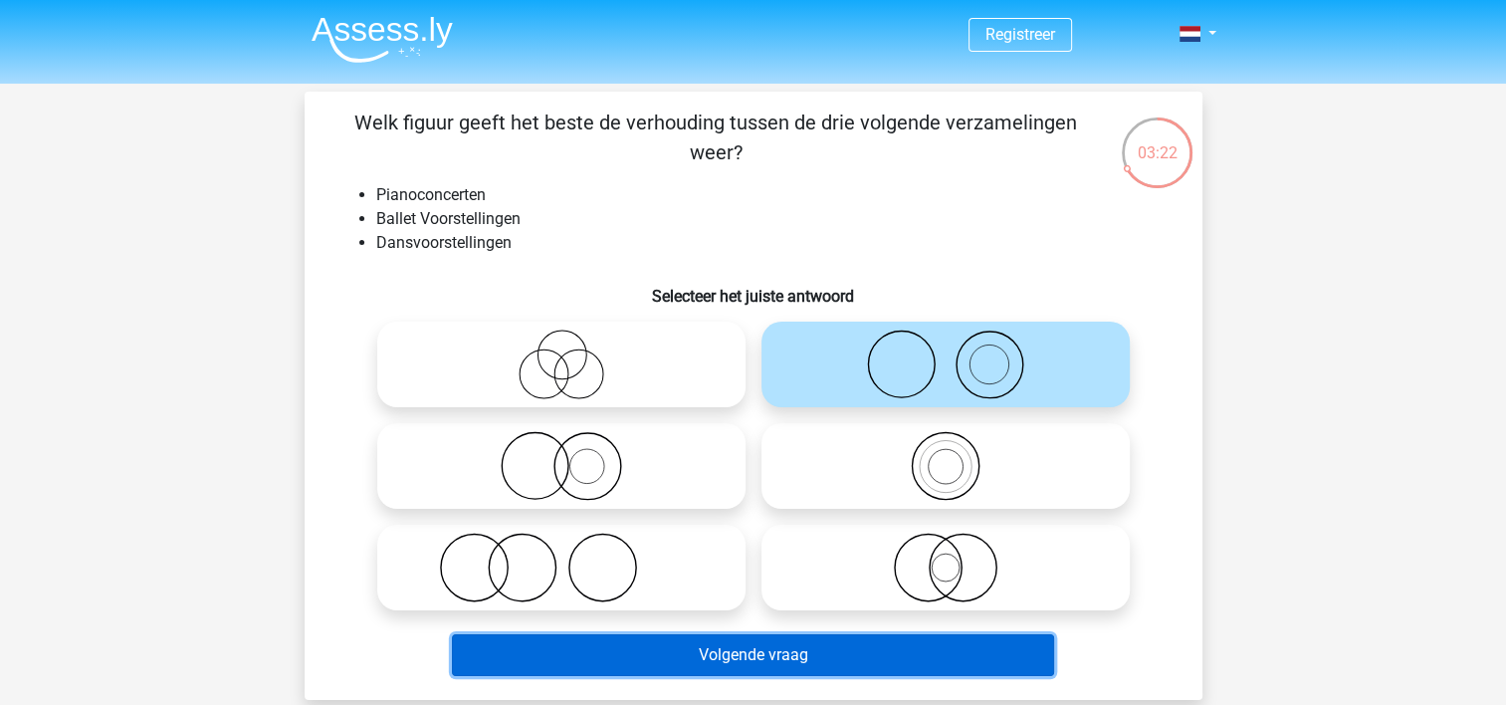
click at [762, 641] on button "Volgende vraag" at bounding box center [753, 655] width 602 height 42
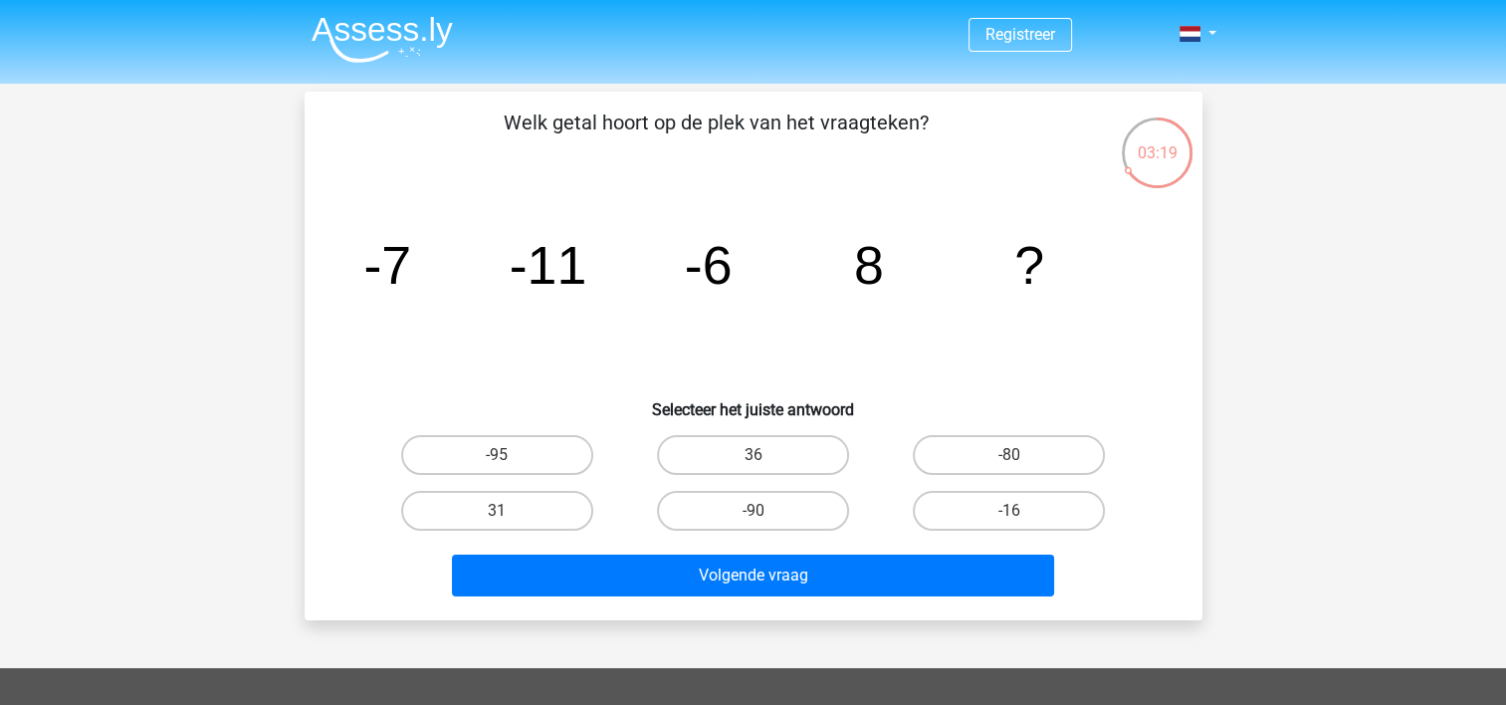
click at [667, 303] on icon "image/svg+xml -7 -11 -6 8 ?" at bounding box center [753, 283] width 802 height 201
click at [523, 190] on icon "image/svg+xml -7 -11 -6 8 ?" at bounding box center [753, 283] width 802 height 201
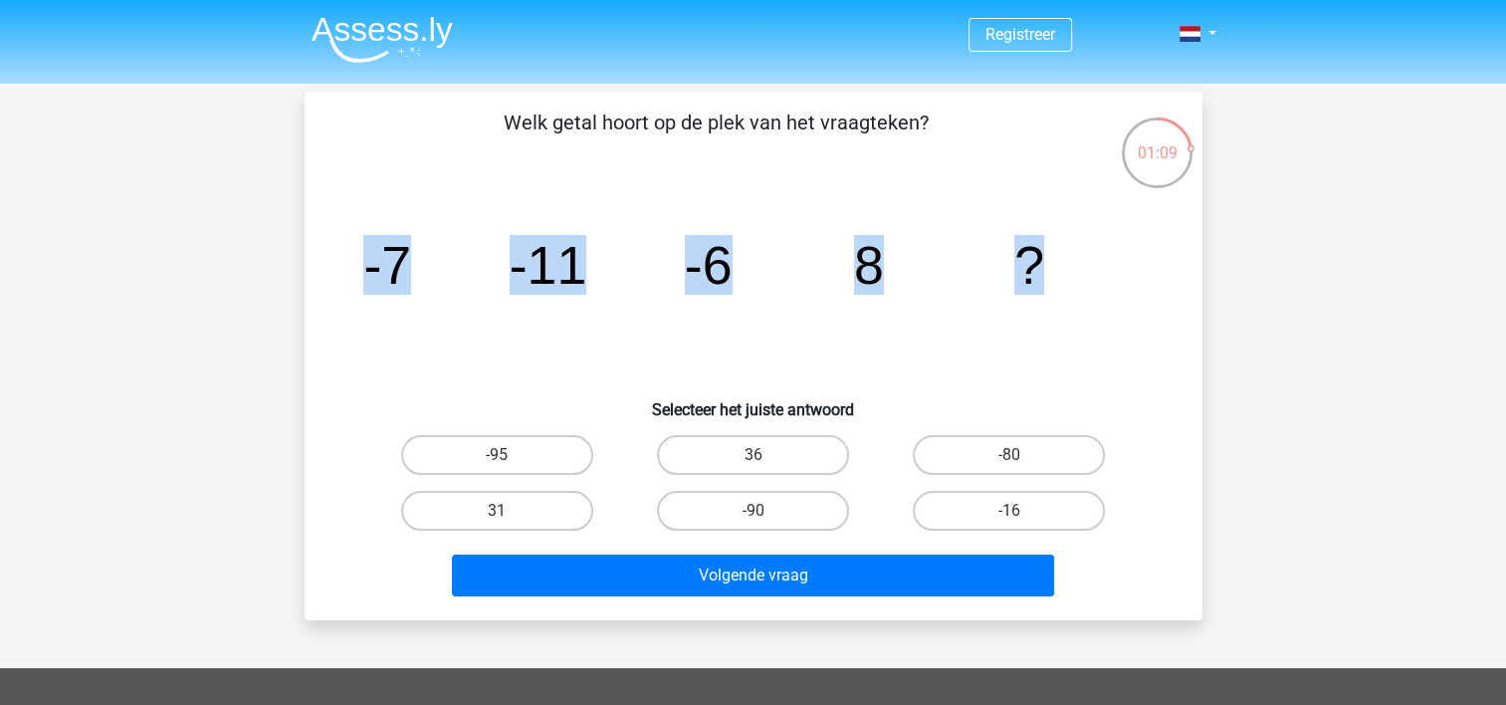
drag, startPoint x: 311, startPoint y: 234, endPoint x: 1039, endPoint y: 278, distance: 729.8
click at [1039, 278] on div "Welk getal hoort op de plek van het vraagteken? image/svg+xml -7 -11 -6 8 ? Sel…" at bounding box center [753, 355] width 882 height 497
copy g "-7 -11 -6 8 ?"
click at [1107, 255] on icon "image/svg+xml -7 -11 -6 8 ?" at bounding box center [753, 283] width 802 height 201
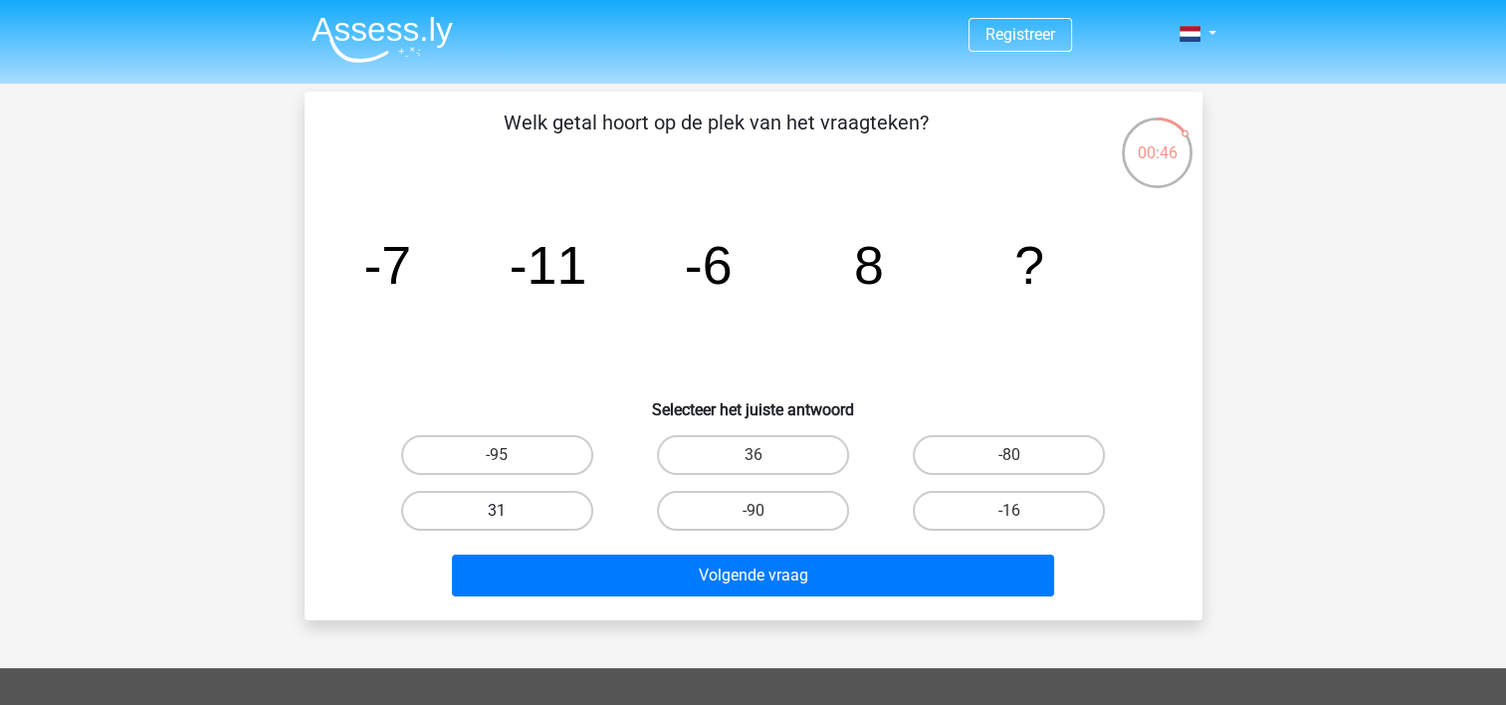
click at [550, 511] on label "31" at bounding box center [497, 511] width 192 height 40
click at [510, 511] on input "31" at bounding box center [503, 517] width 13 height 13
radio input "true"
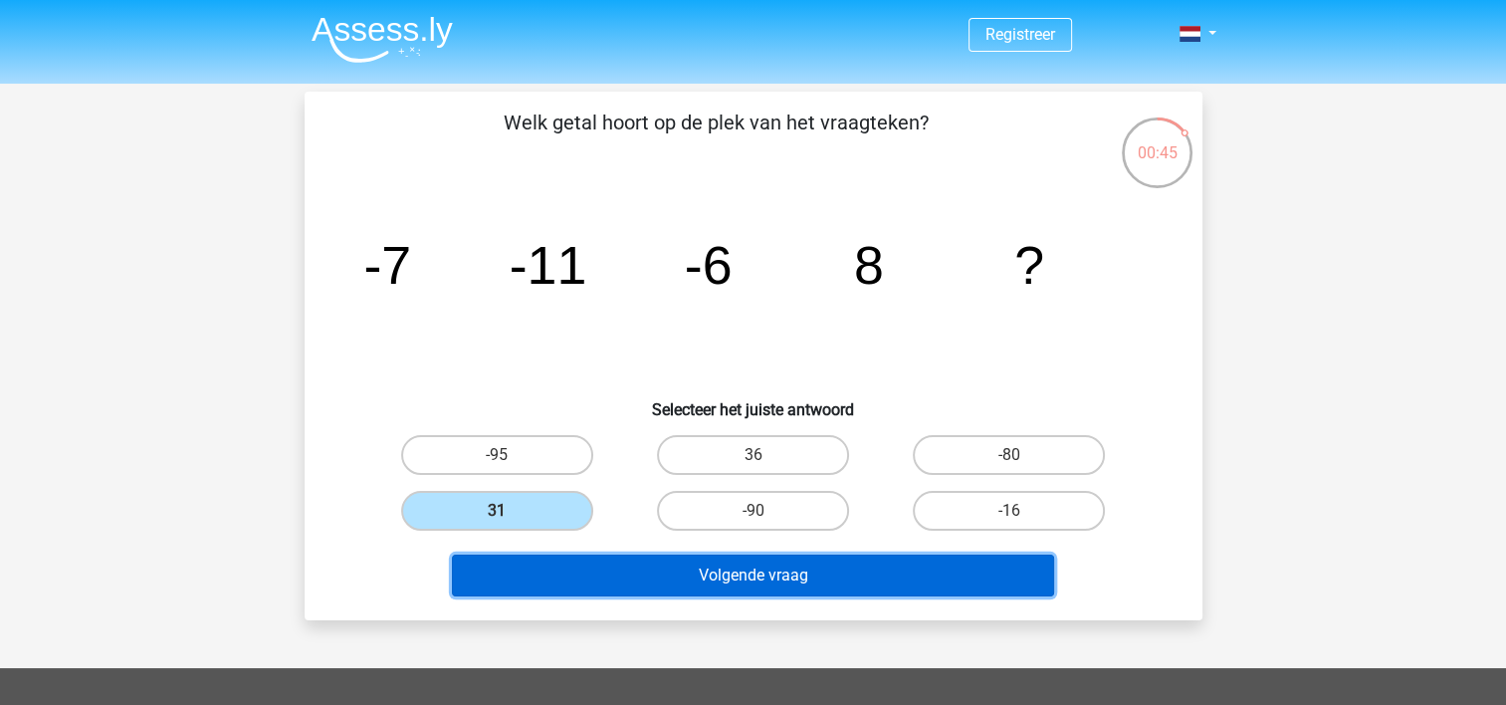
click at [827, 569] on button "Volgende vraag" at bounding box center [753, 575] width 602 height 42
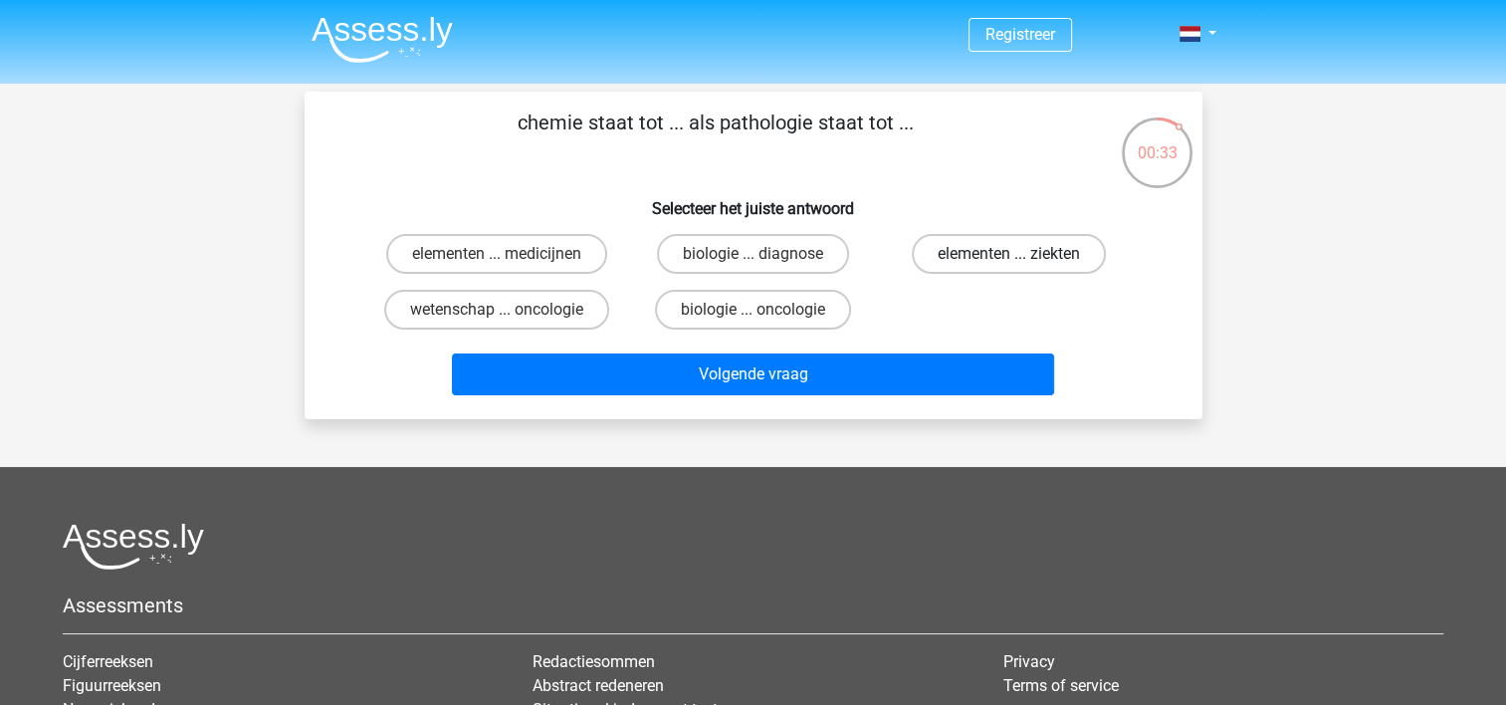
click at [979, 260] on label "elementen ... ziekten" at bounding box center [1009, 254] width 194 height 40
click at [1009, 260] on input "elementen ... ziekten" at bounding box center [1015, 260] width 13 height 13
radio input "true"
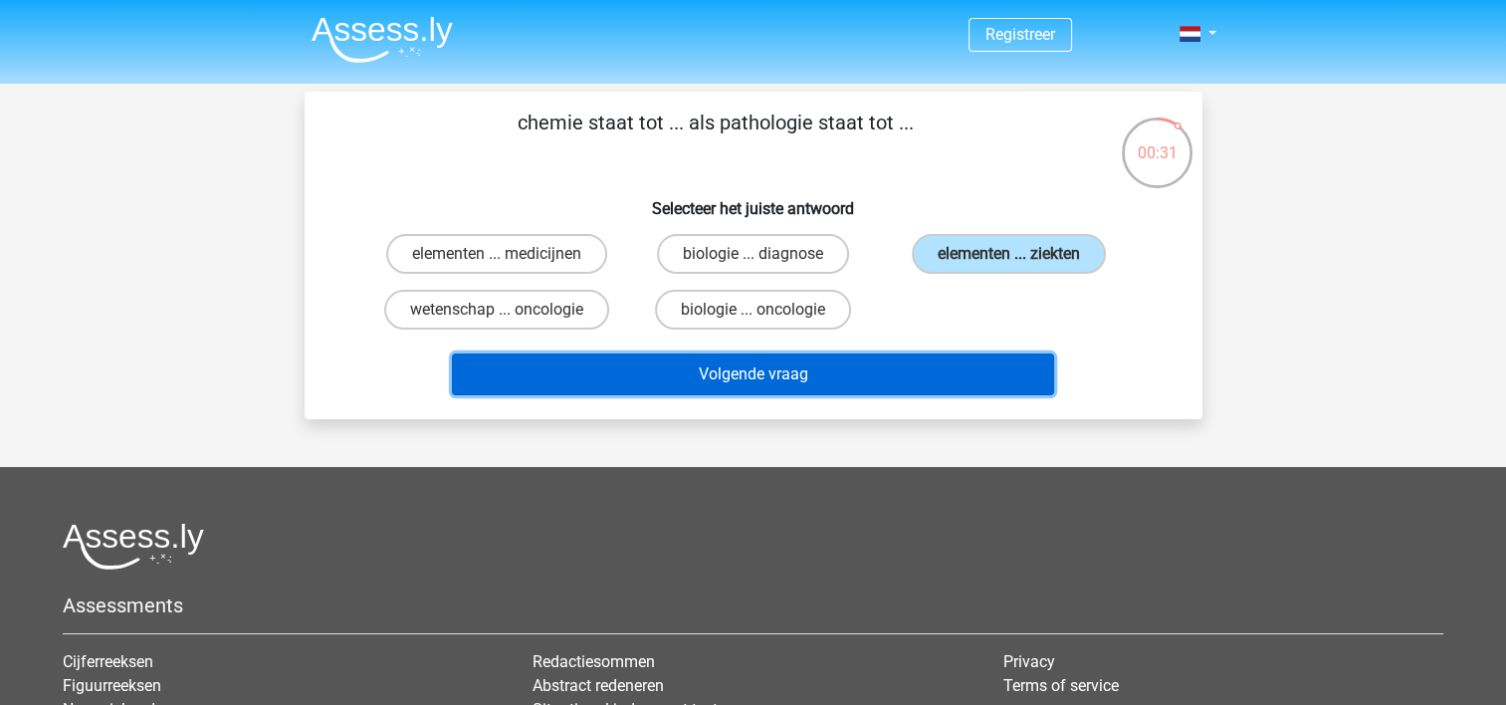
click at [859, 386] on button "Volgende vraag" at bounding box center [753, 374] width 602 height 42
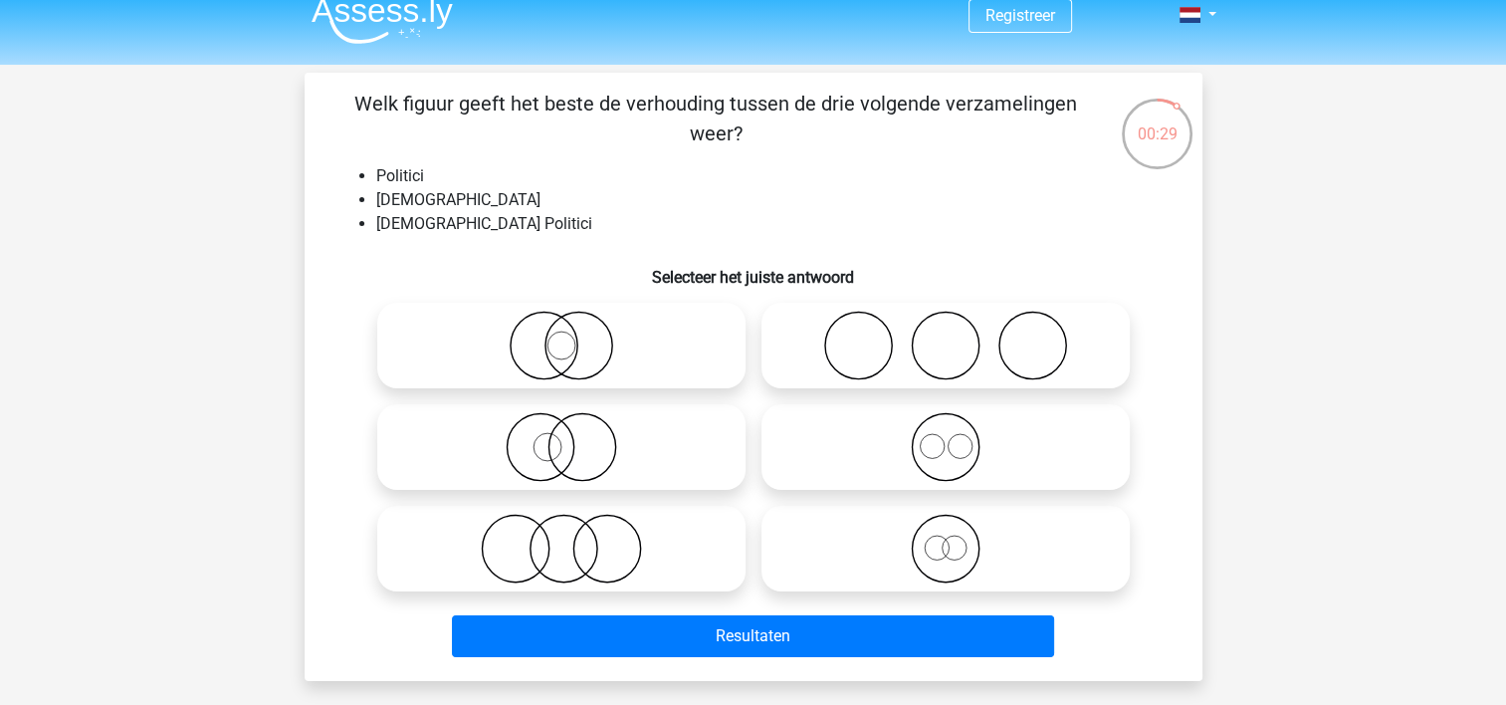
scroll to position [24, 0]
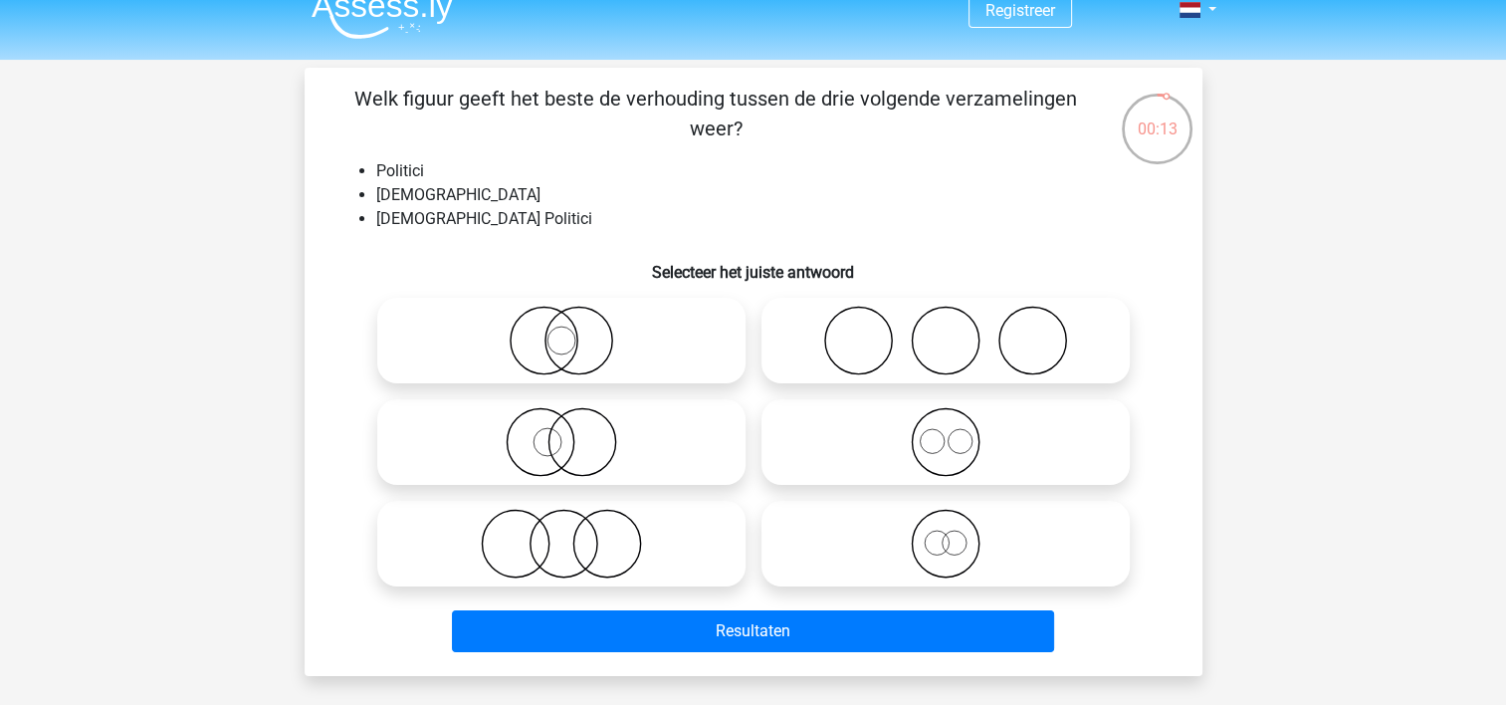
click at [677, 370] on icon at bounding box center [561, 341] width 352 height 70
click at [574, 330] on input "radio" at bounding box center [567, 323] width 13 height 13
radio input "true"
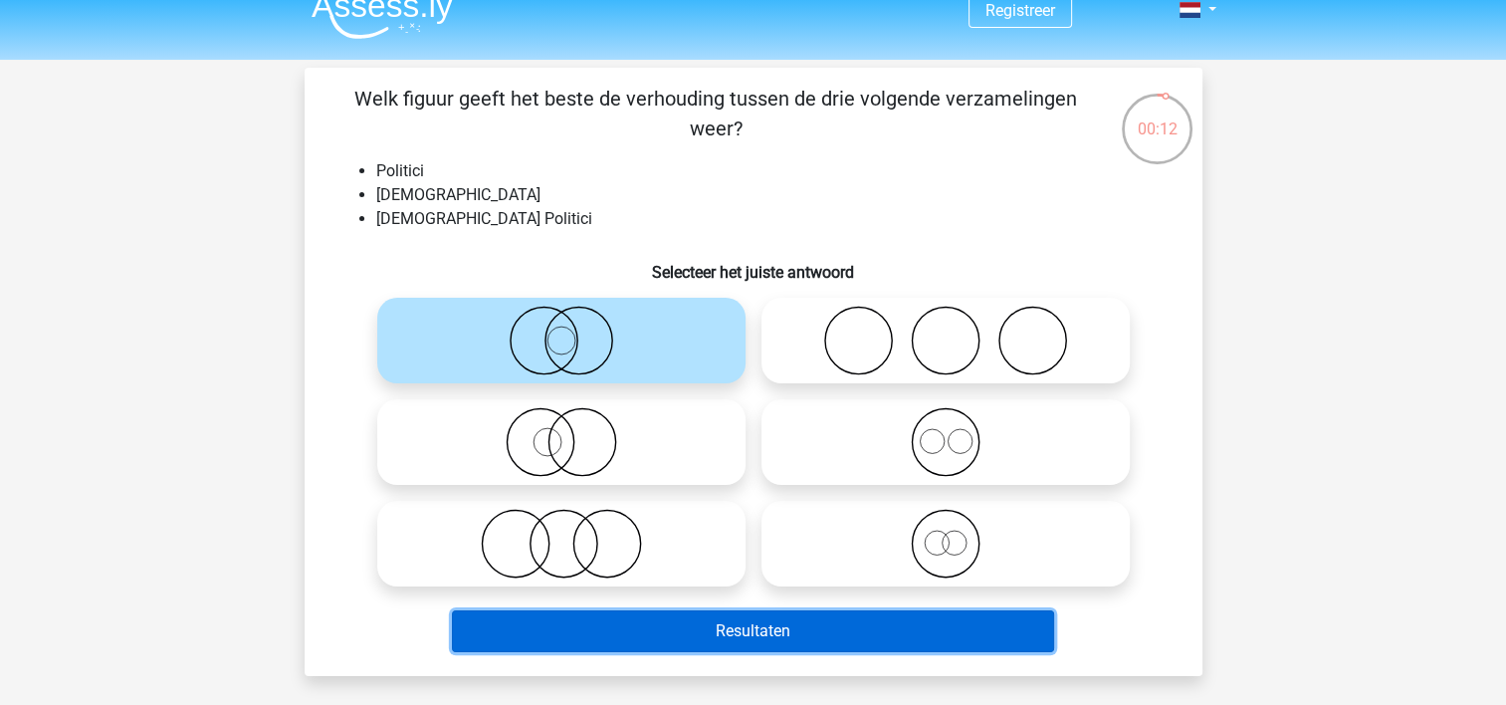
click at [757, 630] on button "Resultaten" at bounding box center [753, 631] width 602 height 42
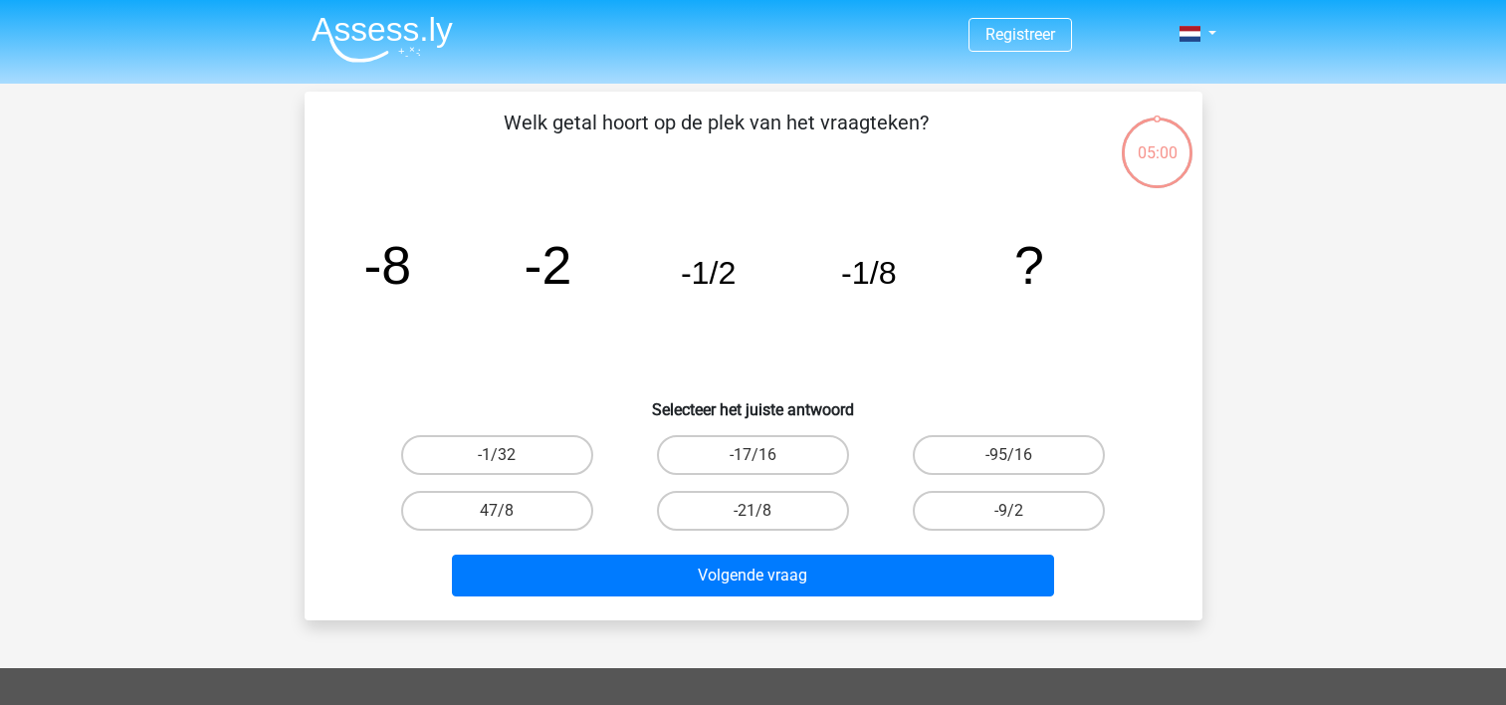
scroll to position [24, 0]
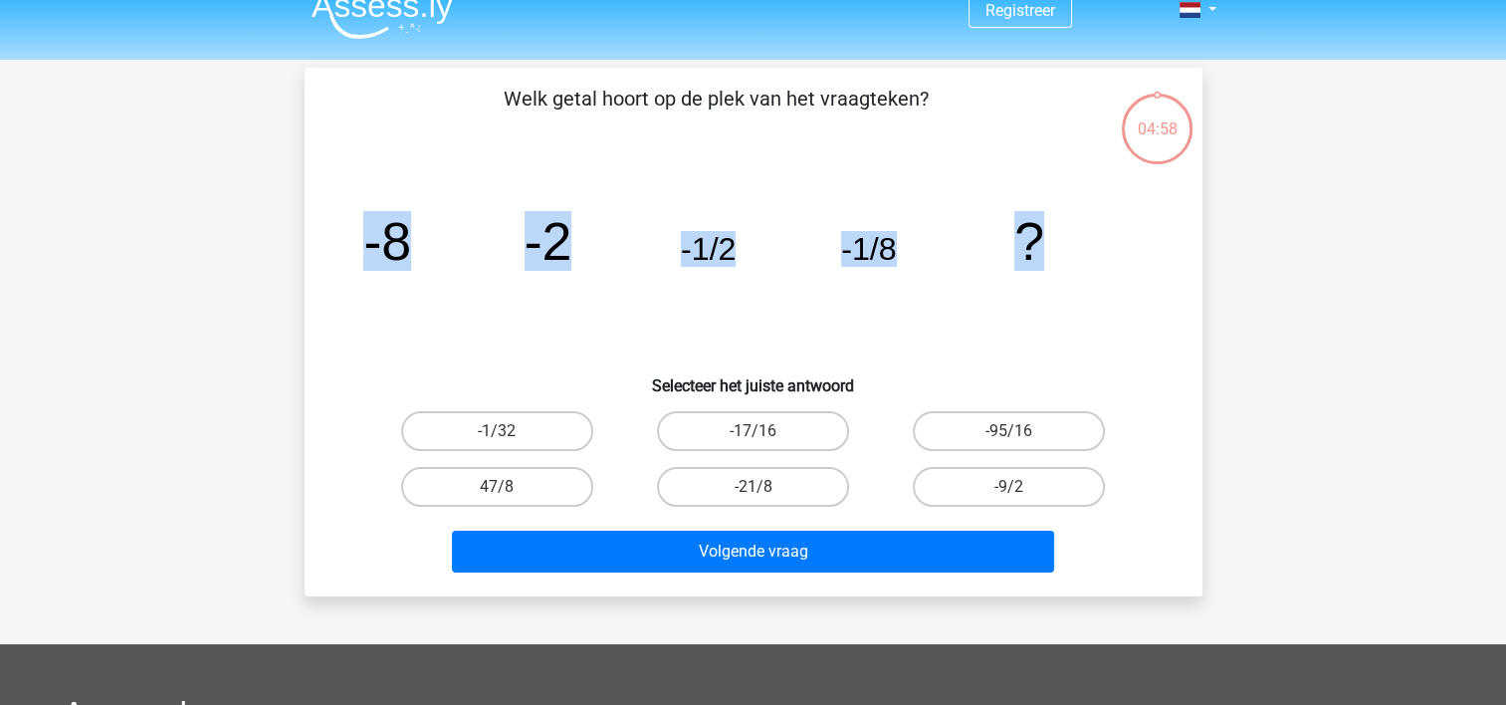
drag, startPoint x: 360, startPoint y: 237, endPoint x: 1088, endPoint y: 195, distance: 728.7
click at [1088, 195] on icon "image/svg+xml -8 -2 -1/2 -1/8 ?" at bounding box center [753, 259] width 802 height 201
copy g "-8 -2 -1/2 -1/8 ?"
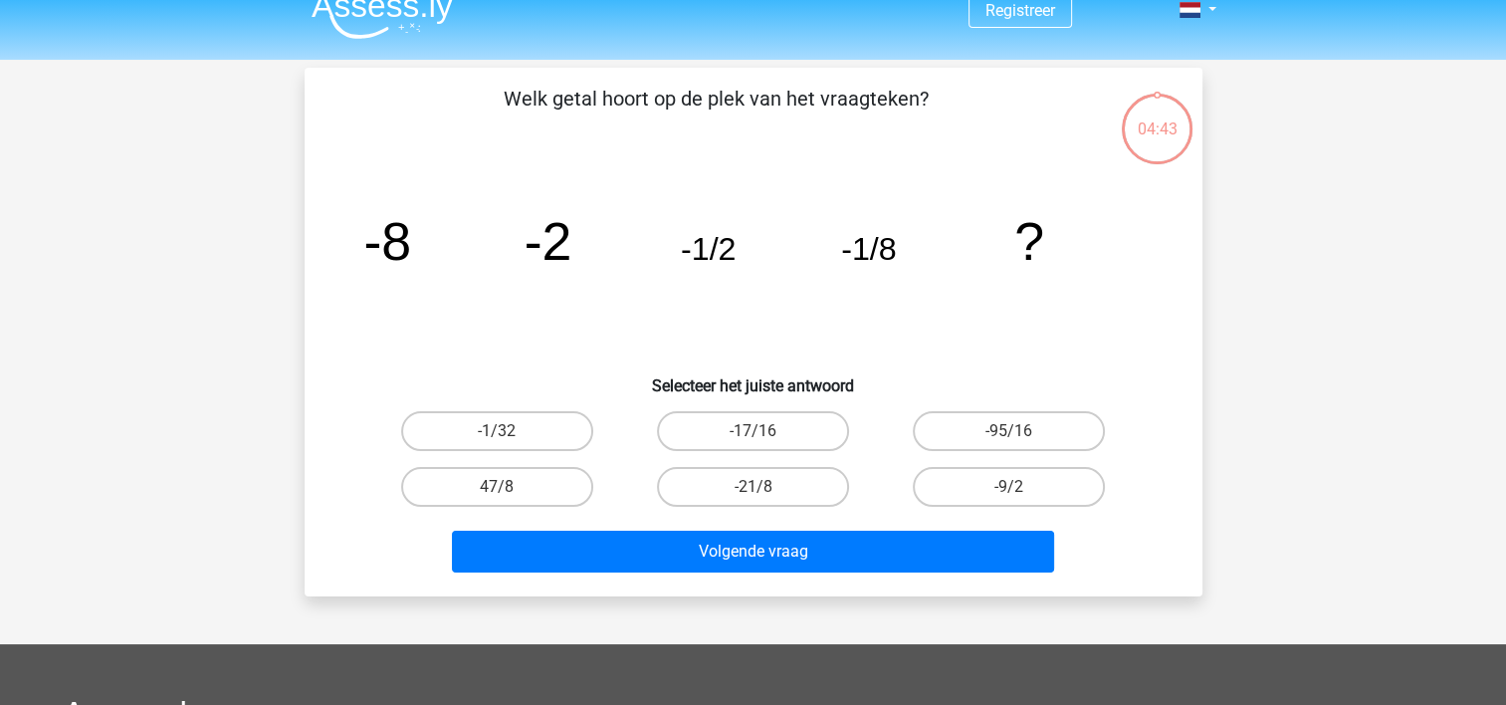
click at [550, 391] on h6 "Selecteer het juiste antwoord" at bounding box center [753, 377] width 834 height 35
click at [528, 426] on label "-1/32" at bounding box center [497, 431] width 192 height 40
click at [510, 431] on input "-1/32" at bounding box center [503, 437] width 13 height 13
radio input "true"
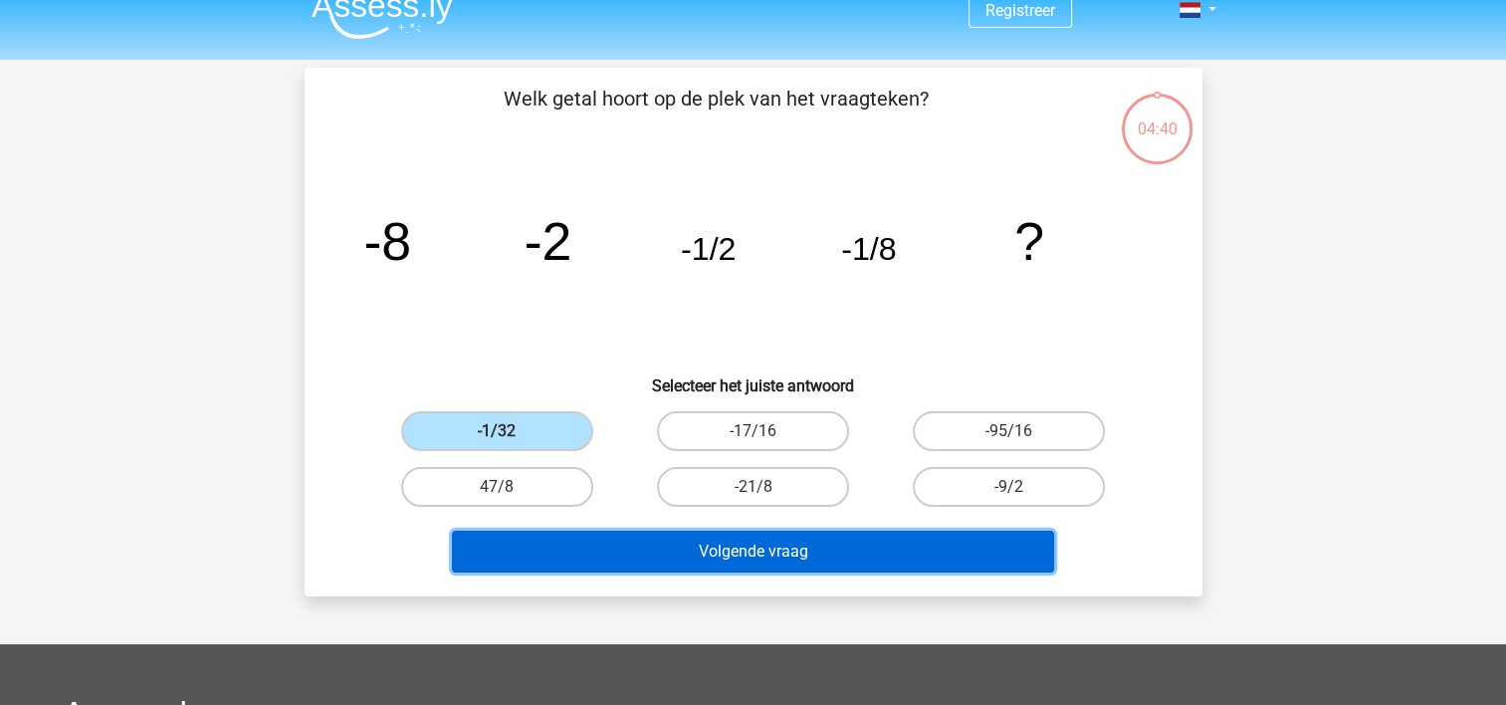
click at [684, 561] on button "Volgende vraag" at bounding box center [753, 551] width 602 height 42
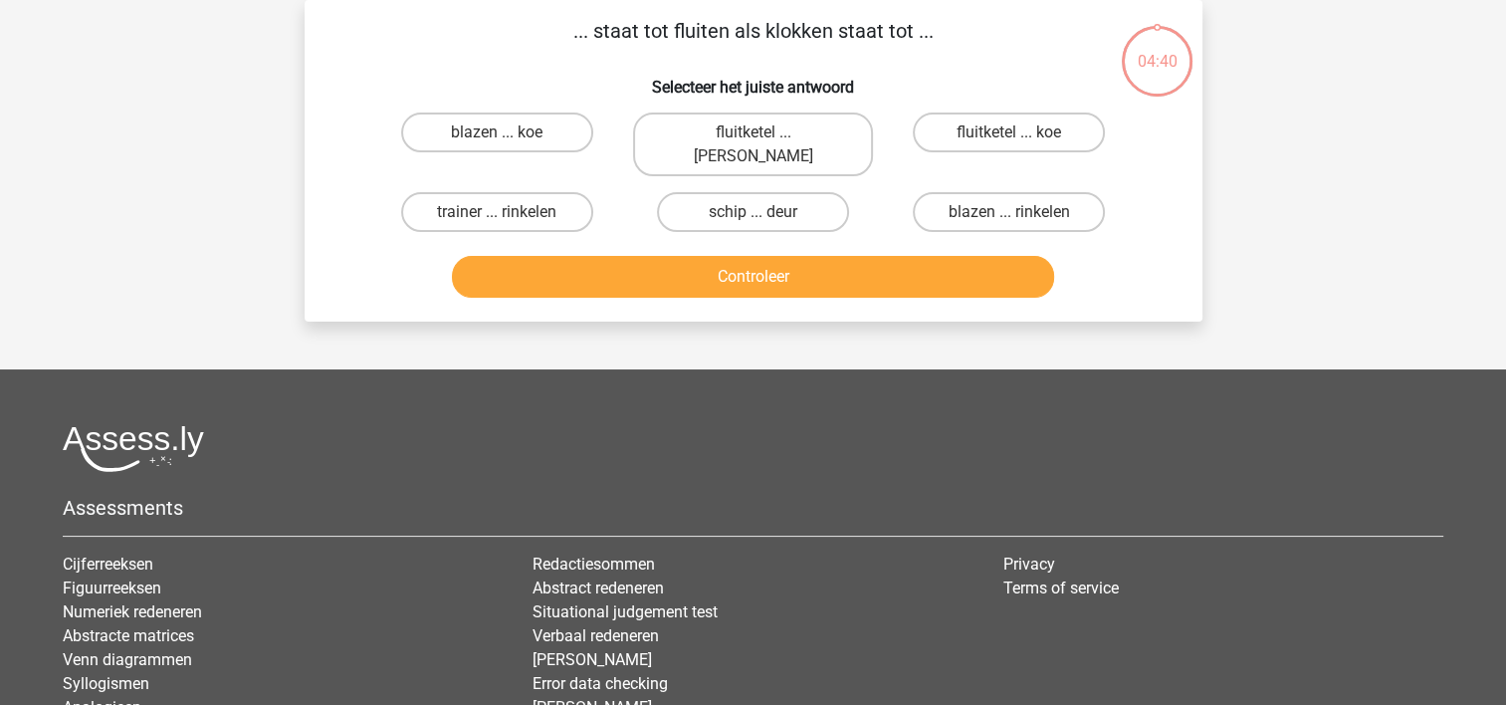
scroll to position [0, 0]
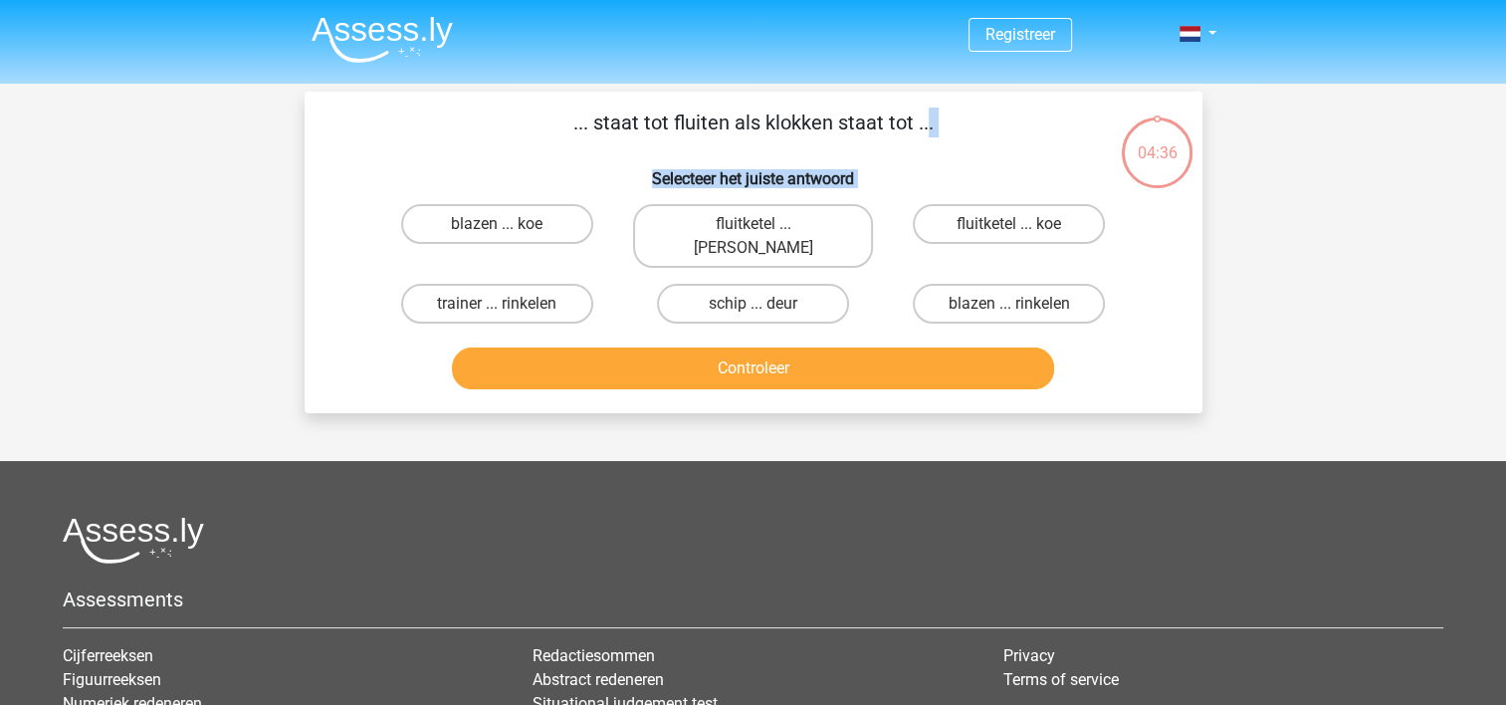
drag, startPoint x: 572, startPoint y: 113, endPoint x: 1180, endPoint y: 336, distance: 647.6
click at [1180, 336] on div "... staat tot fluiten als klokken staat tot ... Selecteer het juiste antwoord b…" at bounding box center [753, 252] width 882 height 290
click at [442, 162] on h6 "Selecteer het juiste antwoord" at bounding box center [753, 170] width 834 height 35
drag, startPoint x: 586, startPoint y: 118, endPoint x: 1156, endPoint y: 307, distance: 600.5
click at [1156, 307] on div "... staat tot fluiten als klokken staat tot ... Selecteer het juiste antwoord b…" at bounding box center [753, 252] width 882 height 290
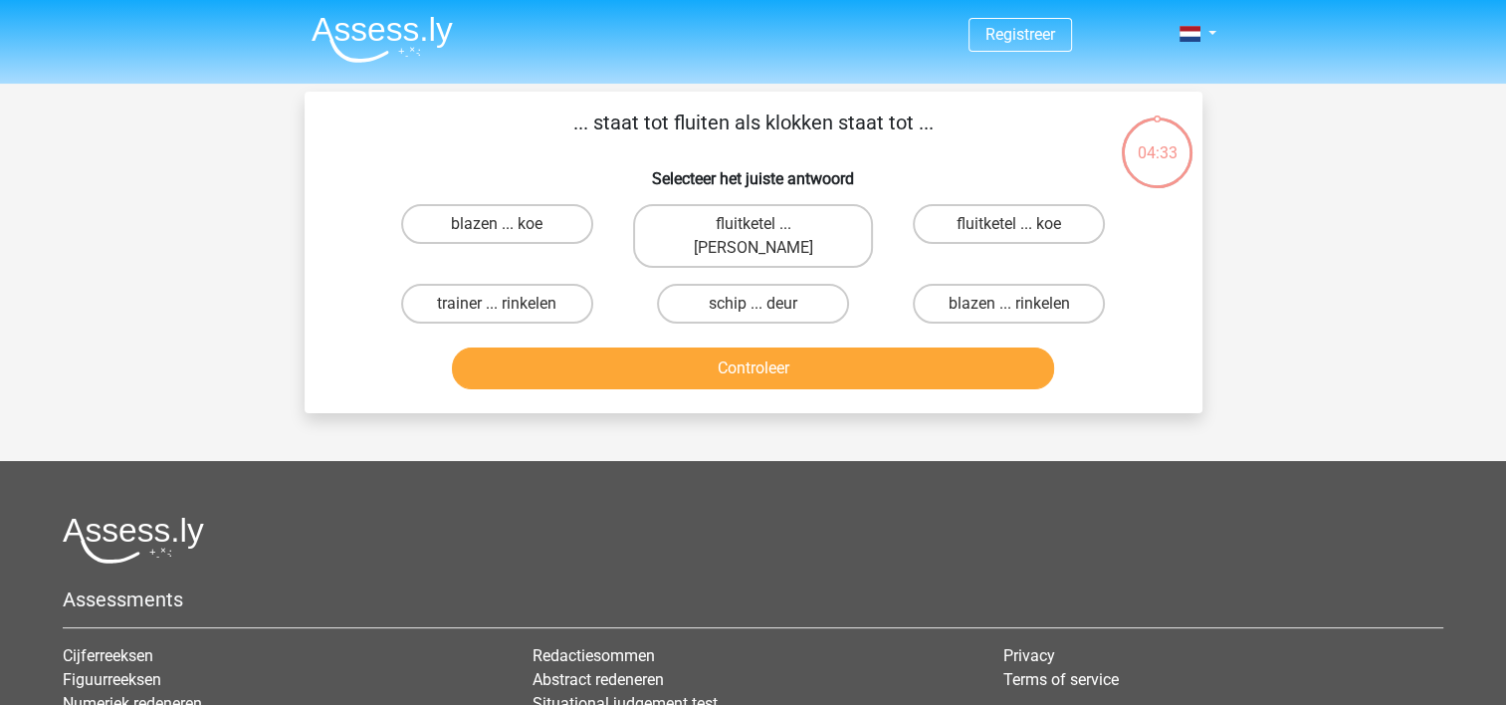
drag, startPoint x: 1156, startPoint y: 307, endPoint x: 1233, endPoint y: 395, distance: 117.1
click at [1233, 395] on div "Registreer" at bounding box center [753, 493] width 1506 height 986
click at [863, 347] on button "Controleer" at bounding box center [753, 368] width 602 height 42
drag, startPoint x: 863, startPoint y: 345, endPoint x: 814, endPoint y: 171, distance: 180.9
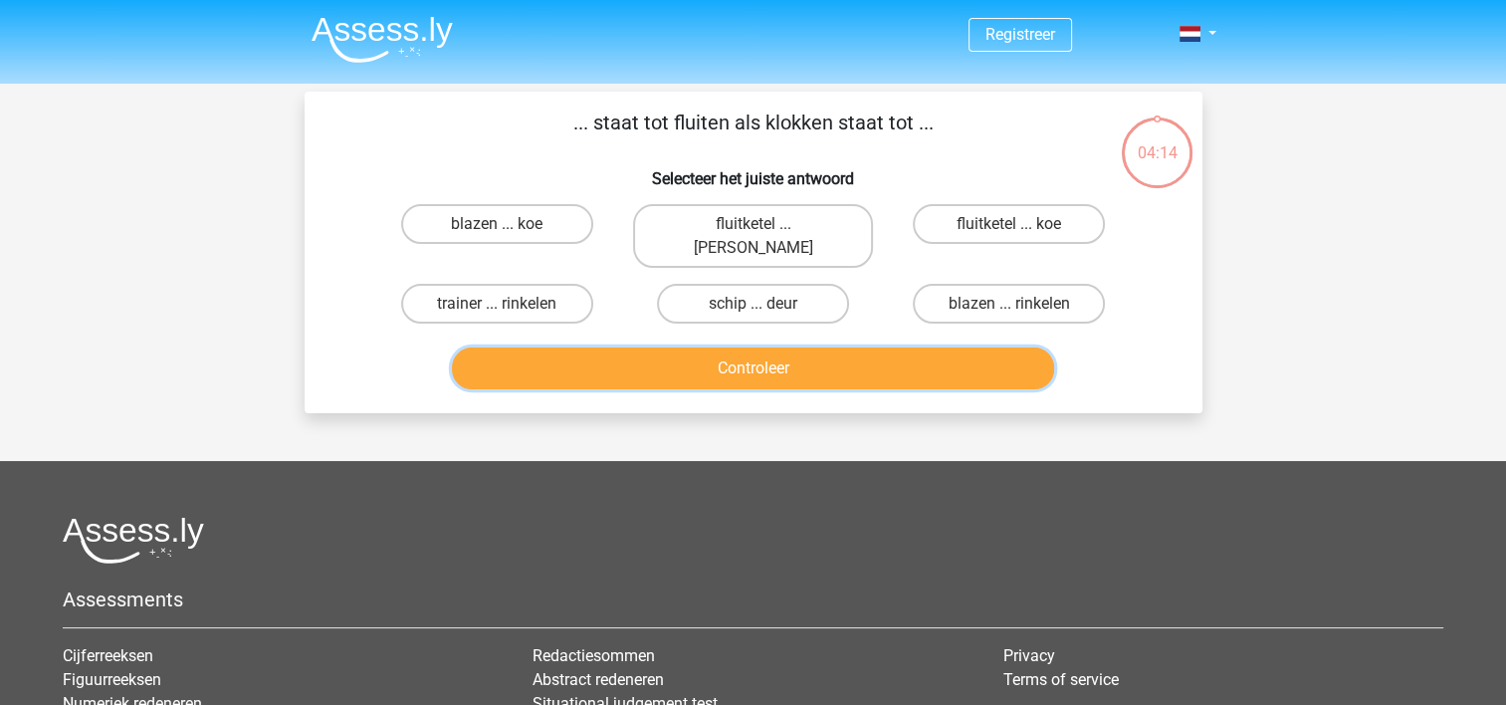
click at [814, 171] on div "... staat tot fluiten als klokken staat tot ... Selecteer het juiste antwoord b…" at bounding box center [753, 252] width 882 height 290
click at [788, 227] on label "fluitketel ... luiden" at bounding box center [753, 236] width 240 height 64
click at [765, 227] on input "fluitketel ... luiden" at bounding box center [758, 230] width 13 height 13
radio input "true"
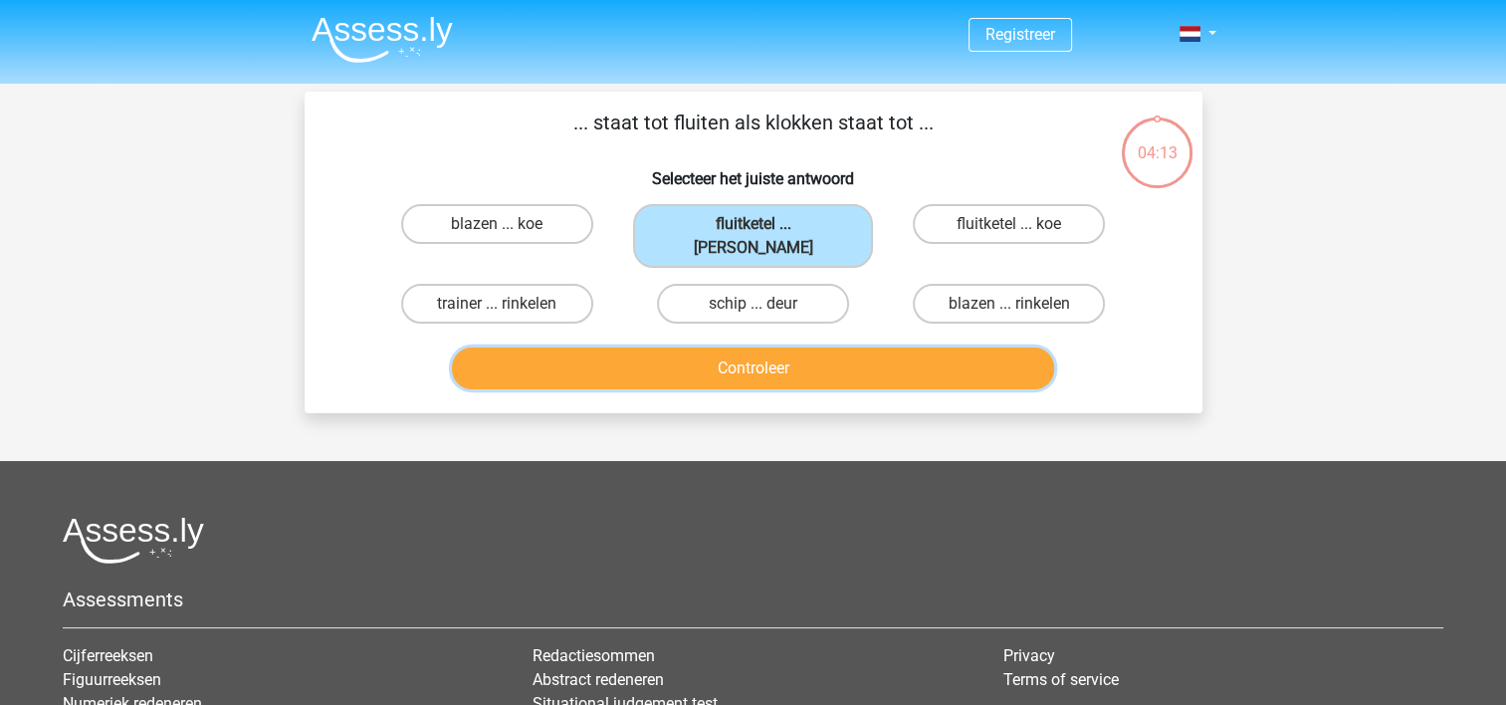
click at [820, 350] on button "Controleer" at bounding box center [753, 368] width 602 height 42
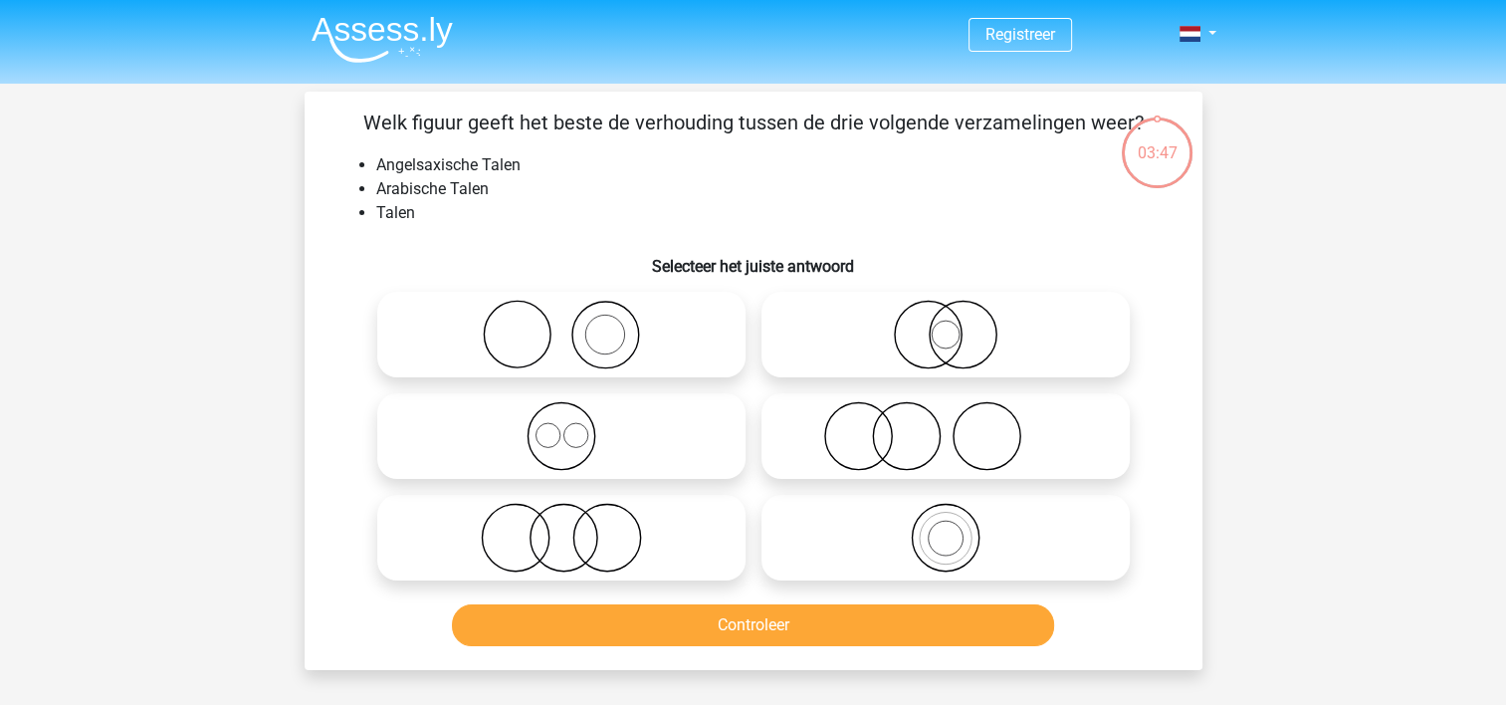
click at [697, 438] on icon at bounding box center [561, 436] width 352 height 70
click at [574, 426] on input "radio" at bounding box center [567, 419] width 13 height 13
radio input "true"
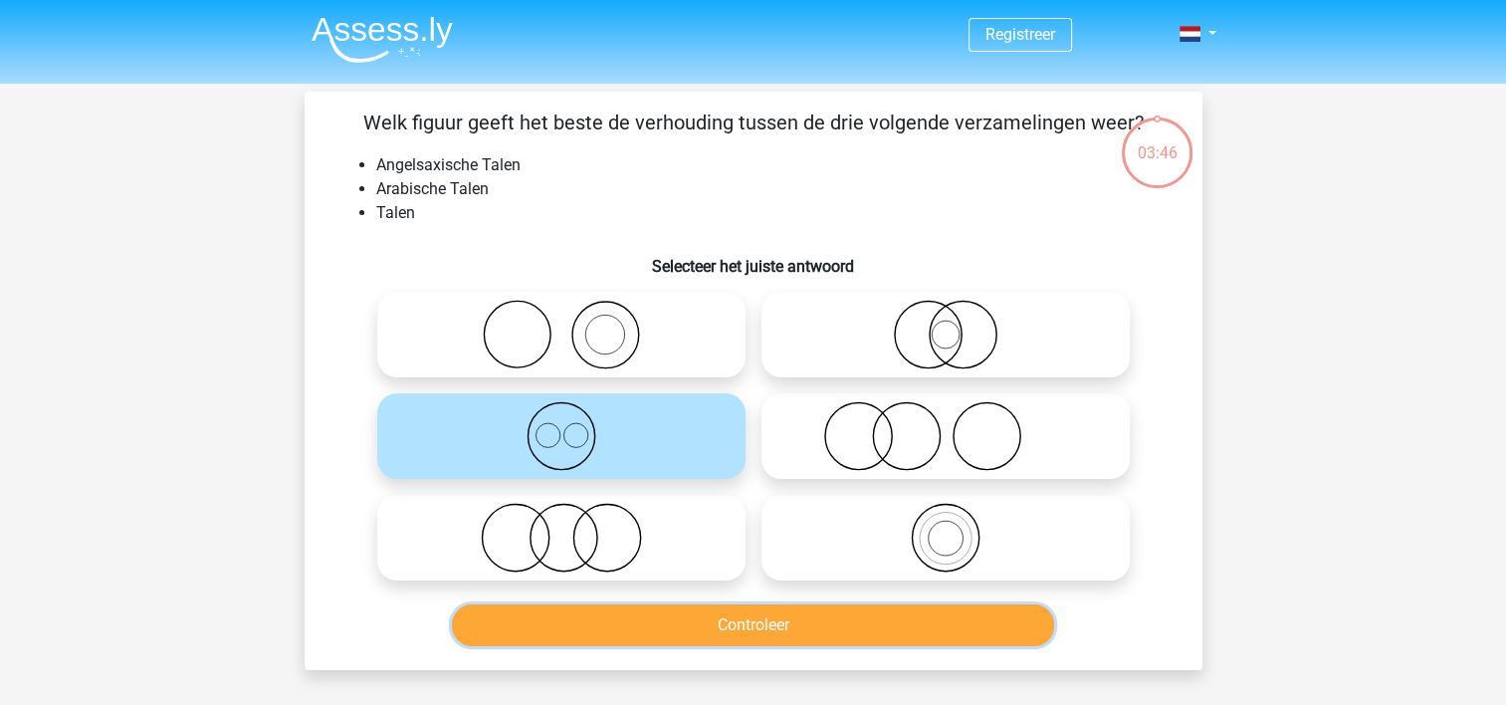
click at [767, 623] on button "Controleer" at bounding box center [753, 625] width 602 height 42
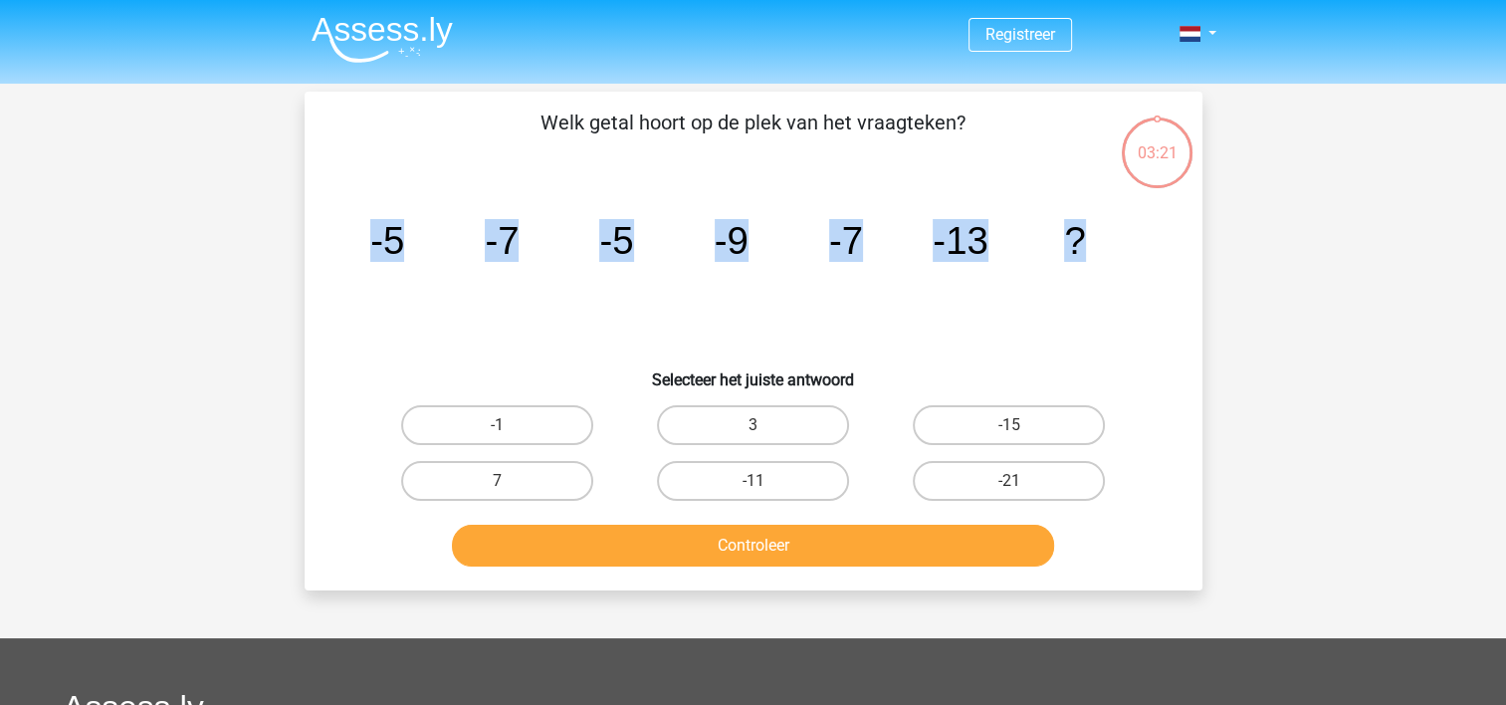
drag, startPoint x: 354, startPoint y: 243, endPoint x: 1155, endPoint y: 262, distance: 801.4
click at [1155, 262] on div "image/svg+xml -5 -7 -5 -9 -7 -13 ?" at bounding box center [753, 253] width 834 height 201
copy g "-5 -7 -5 -9 -7 -13 ?"
click at [718, 169] on icon "image/svg+xml -5 -7 -5 -9 -7 -13 ?" at bounding box center [753, 253] width 802 height 201
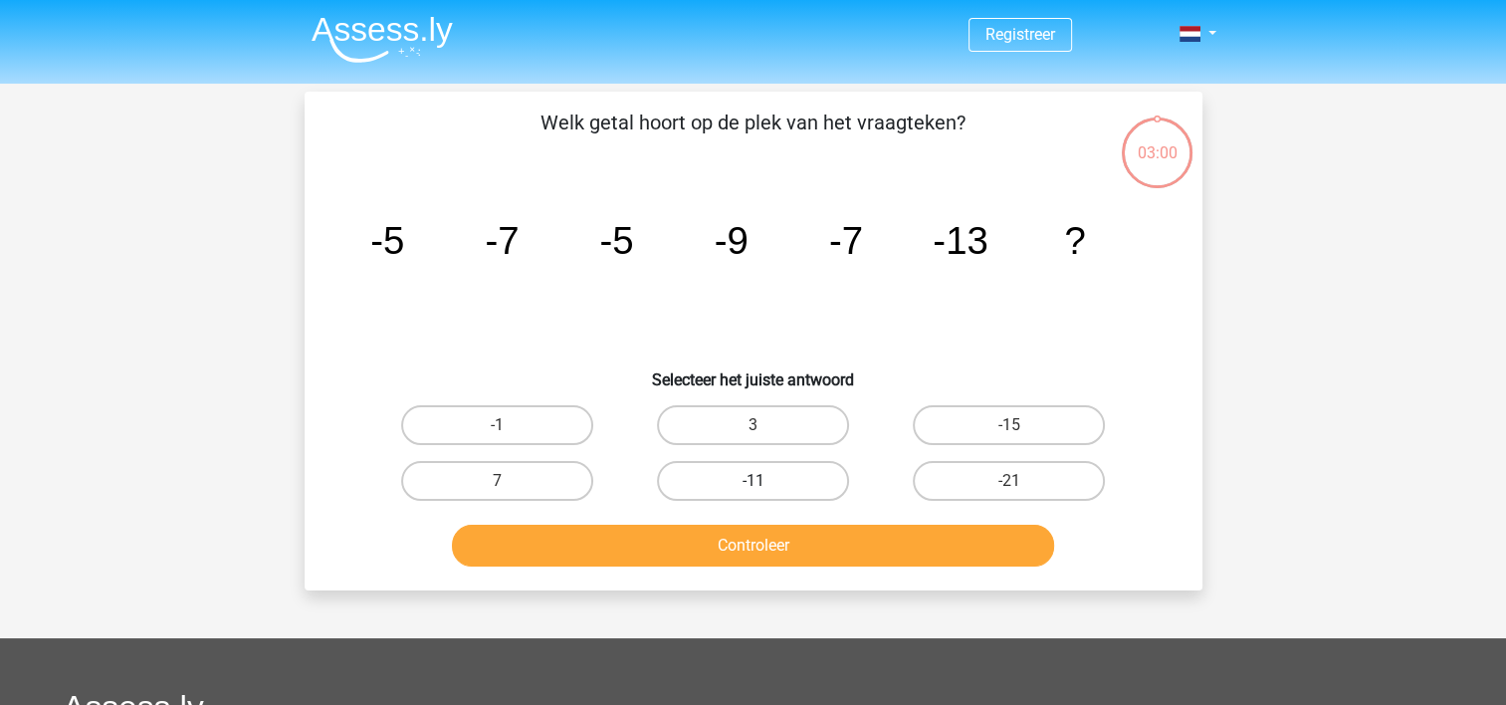
click at [828, 485] on label "-11" at bounding box center [753, 481] width 192 height 40
click at [765, 485] on input "-11" at bounding box center [758, 487] width 13 height 13
radio input "true"
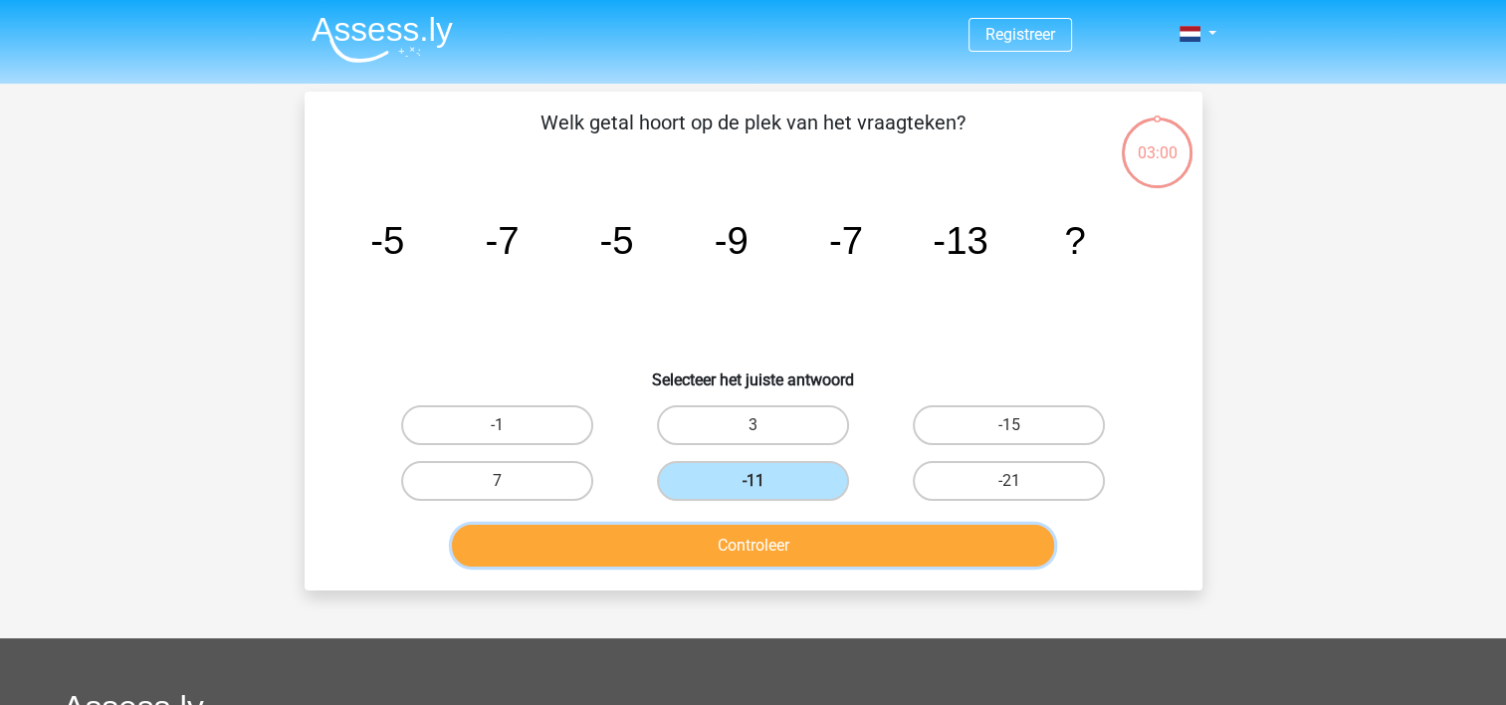
click at [825, 529] on button "Controleer" at bounding box center [753, 545] width 602 height 42
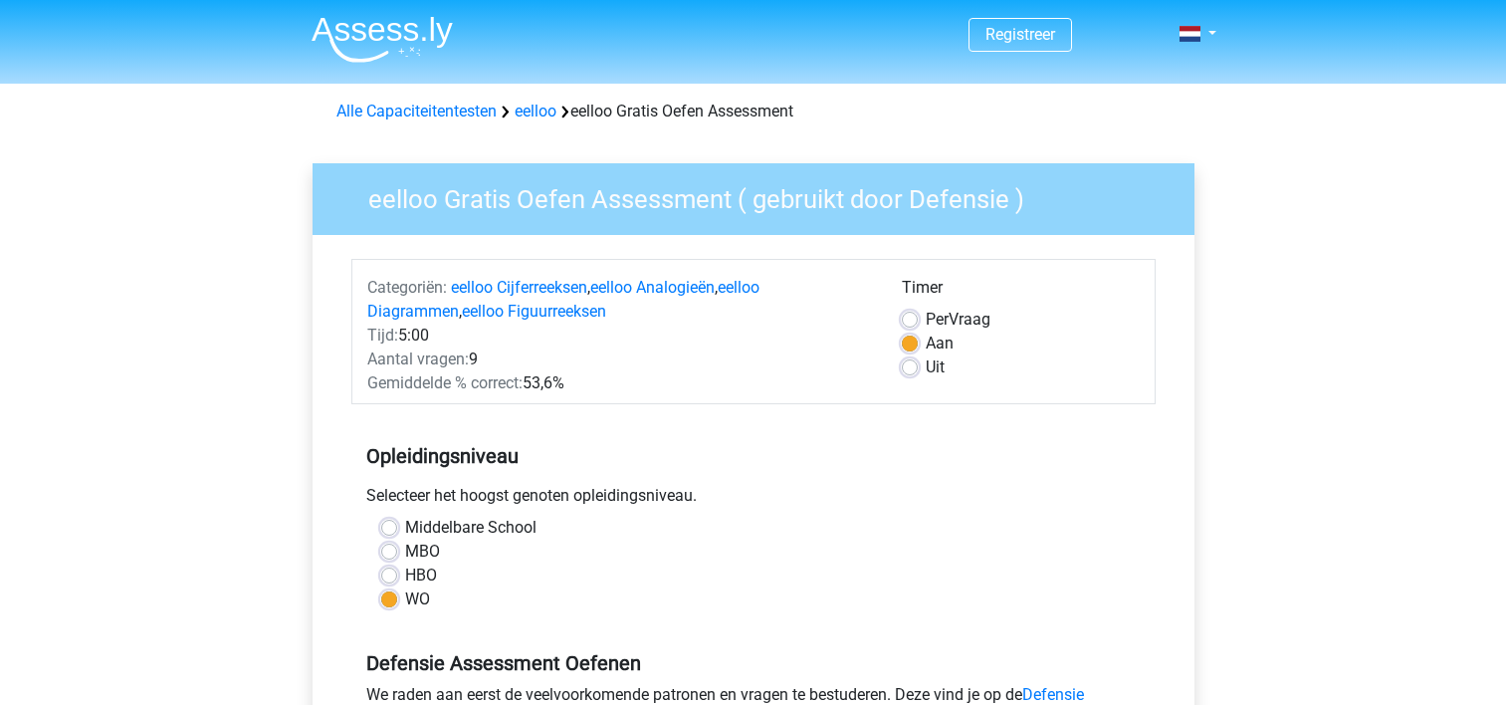
scroll to position [521, 0]
